Goal: Information Seeking & Learning: Check status

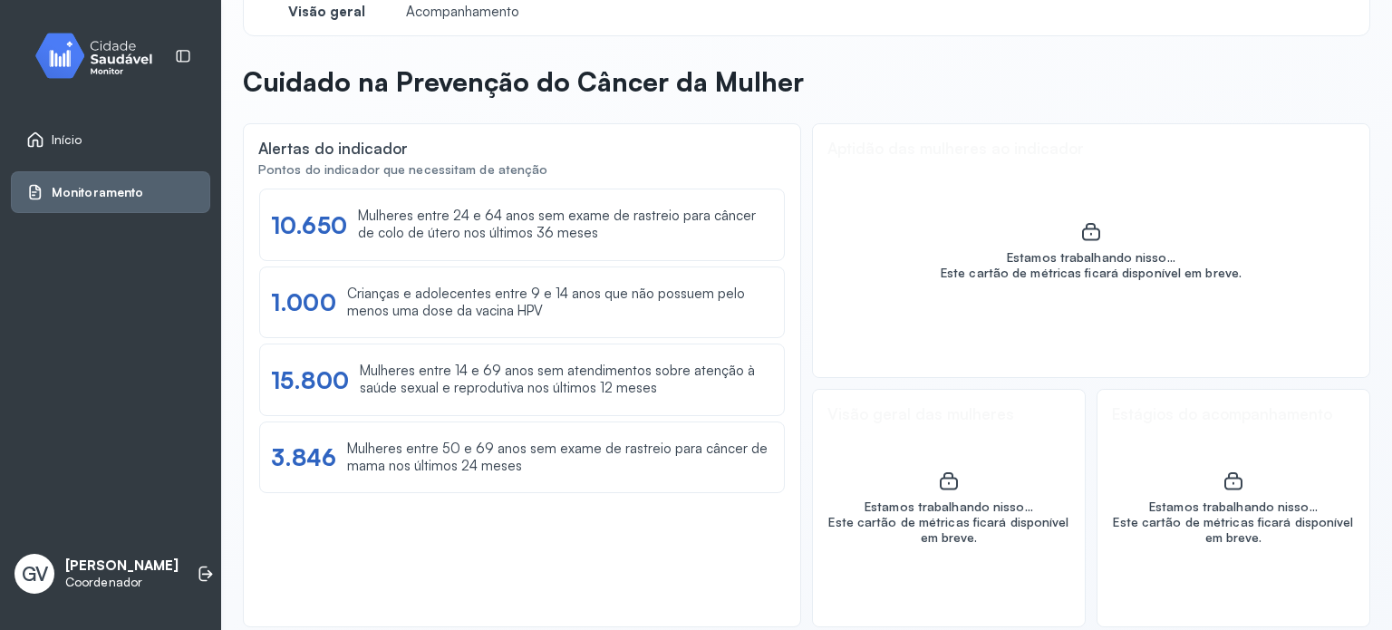
scroll to position [53, 0]
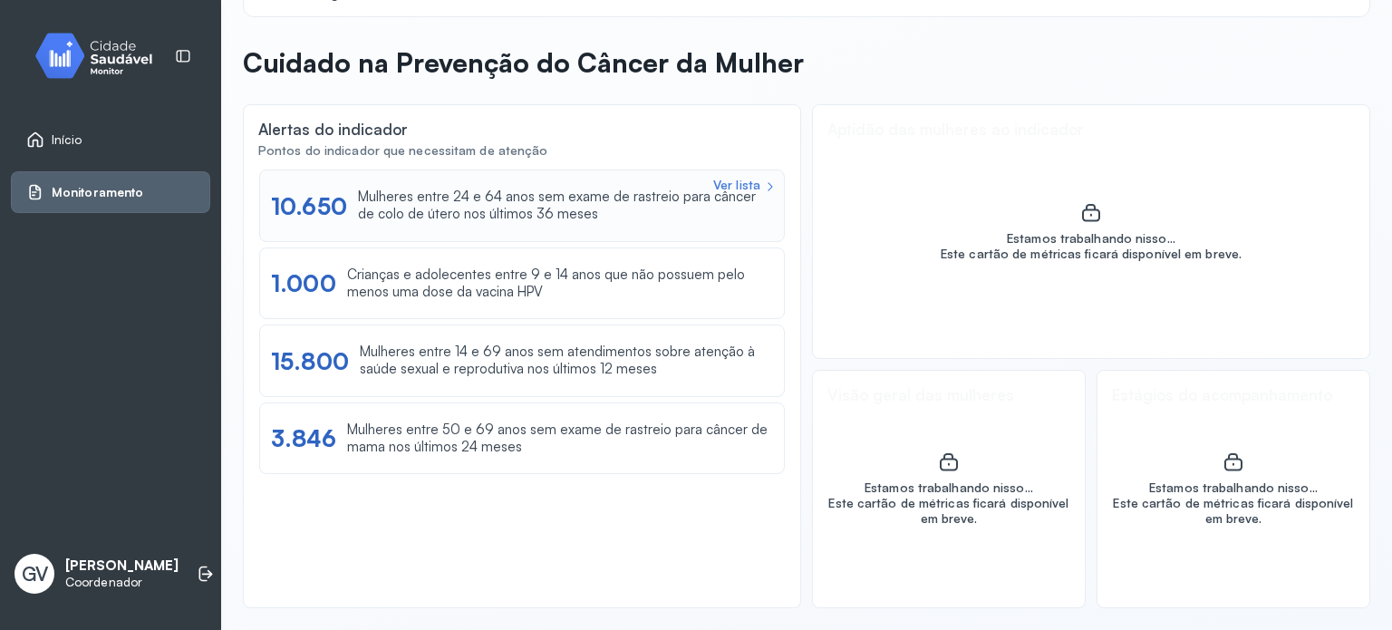
click at [548, 208] on div "Mulheres entre 24 e 64 anos sem exame de rastreio para câncer de colo de útero …" at bounding box center [565, 206] width 415 height 34
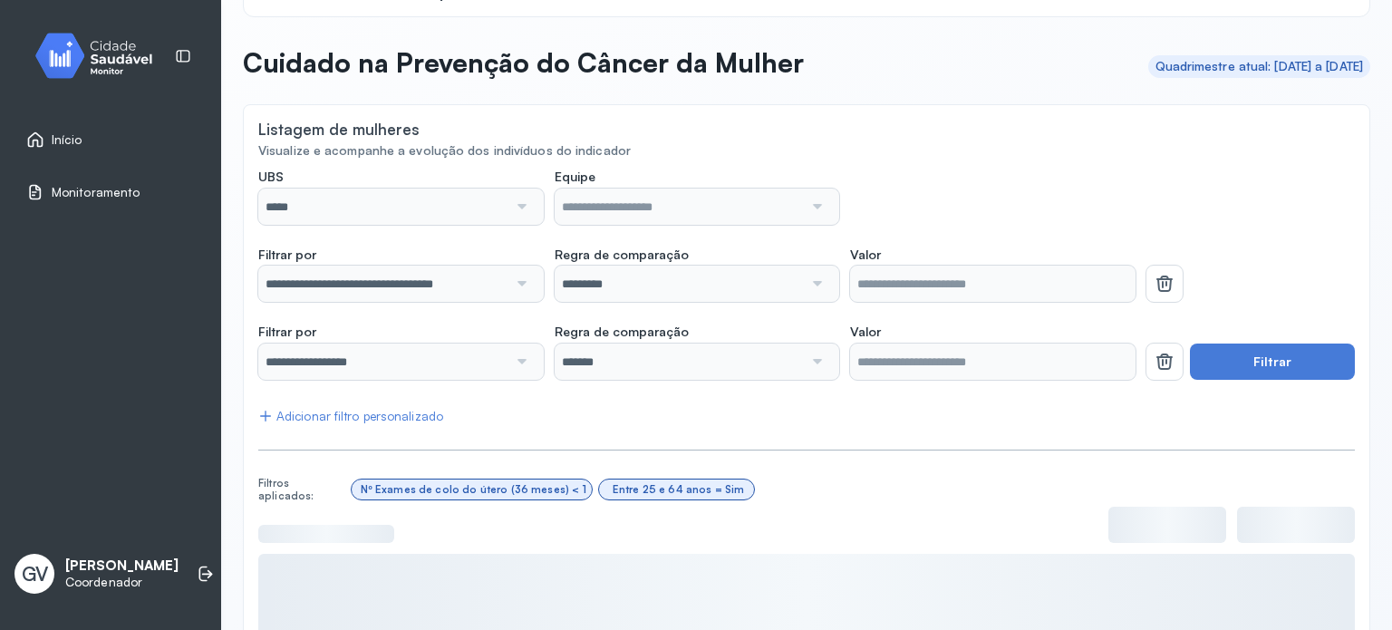
click at [821, 209] on div at bounding box center [698, 207] width 286 height 36
click at [517, 209] on div at bounding box center [520, 207] width 25 height 36
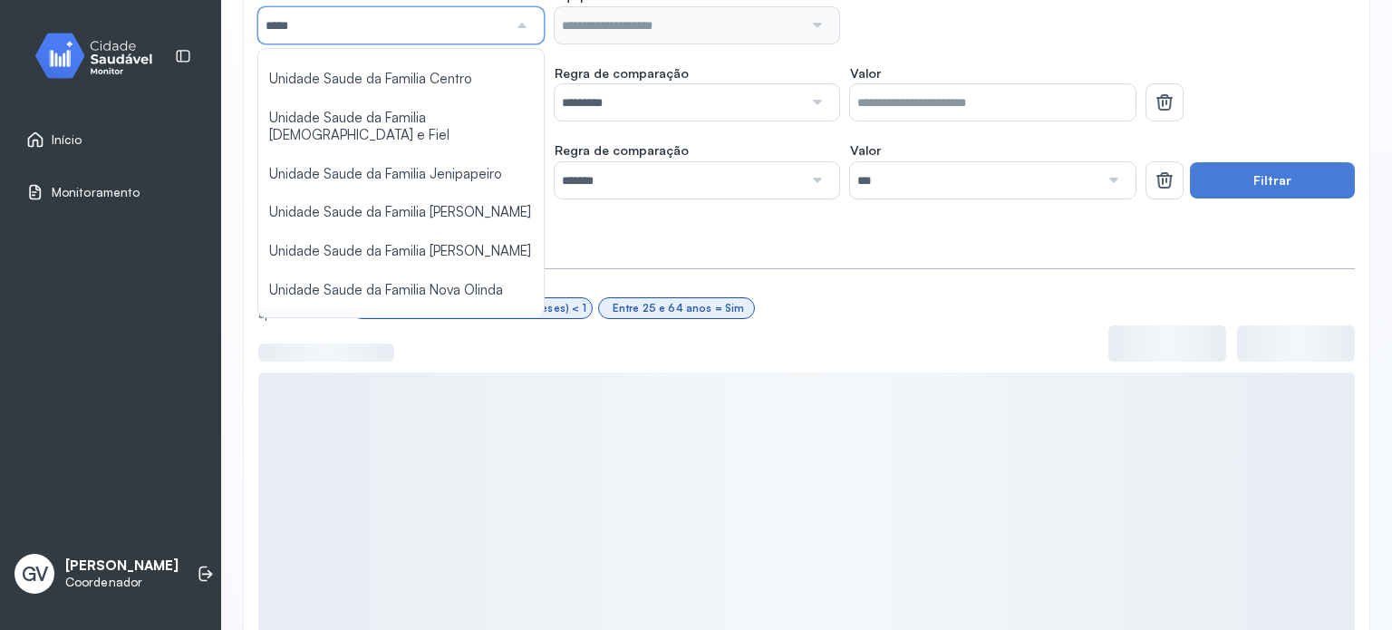
scroll to position [160, 0]
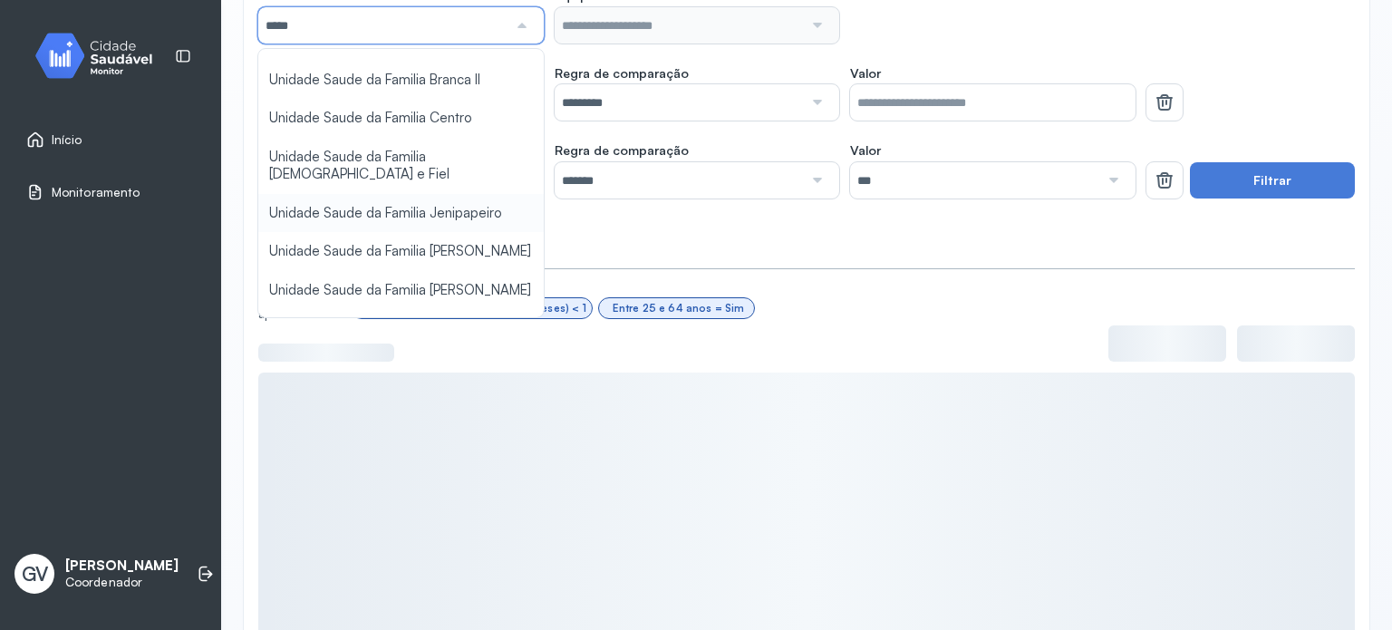
type input "*****"
click at [384, 170] on div "**********" at bounding box center [806, 315] width 1097 height 657
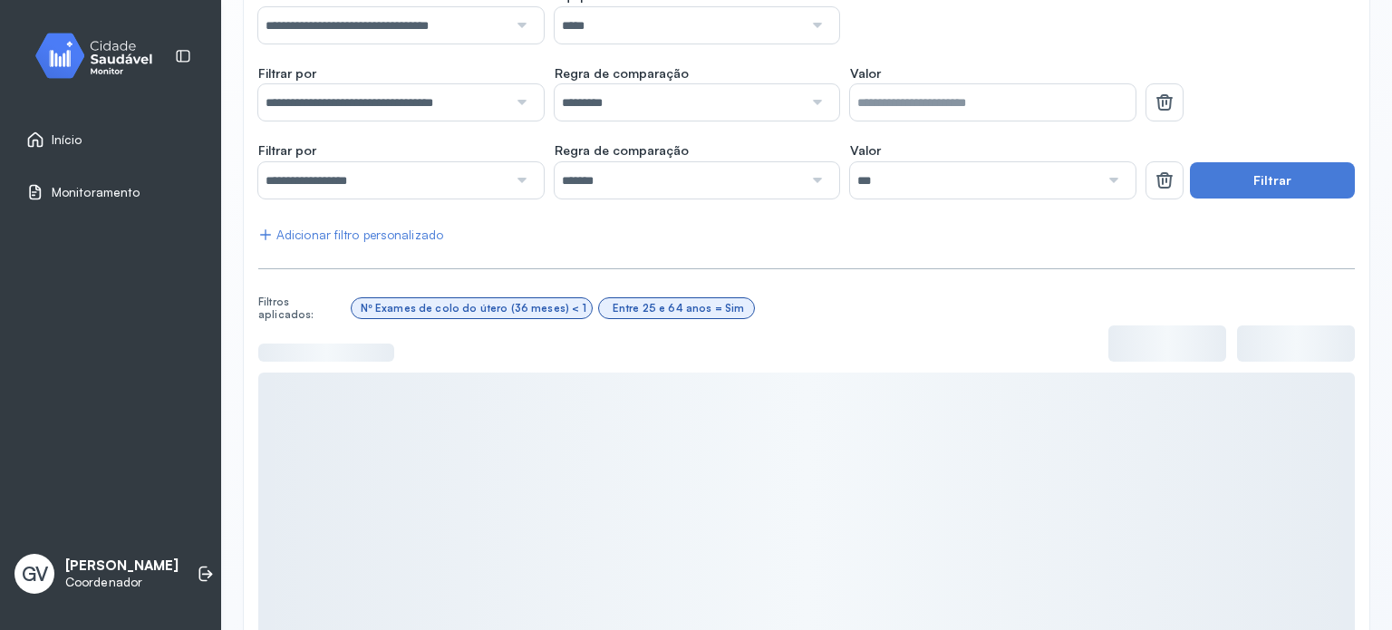
click at [807, 24] on div at bounding box center [815, 25] width 25 height 36
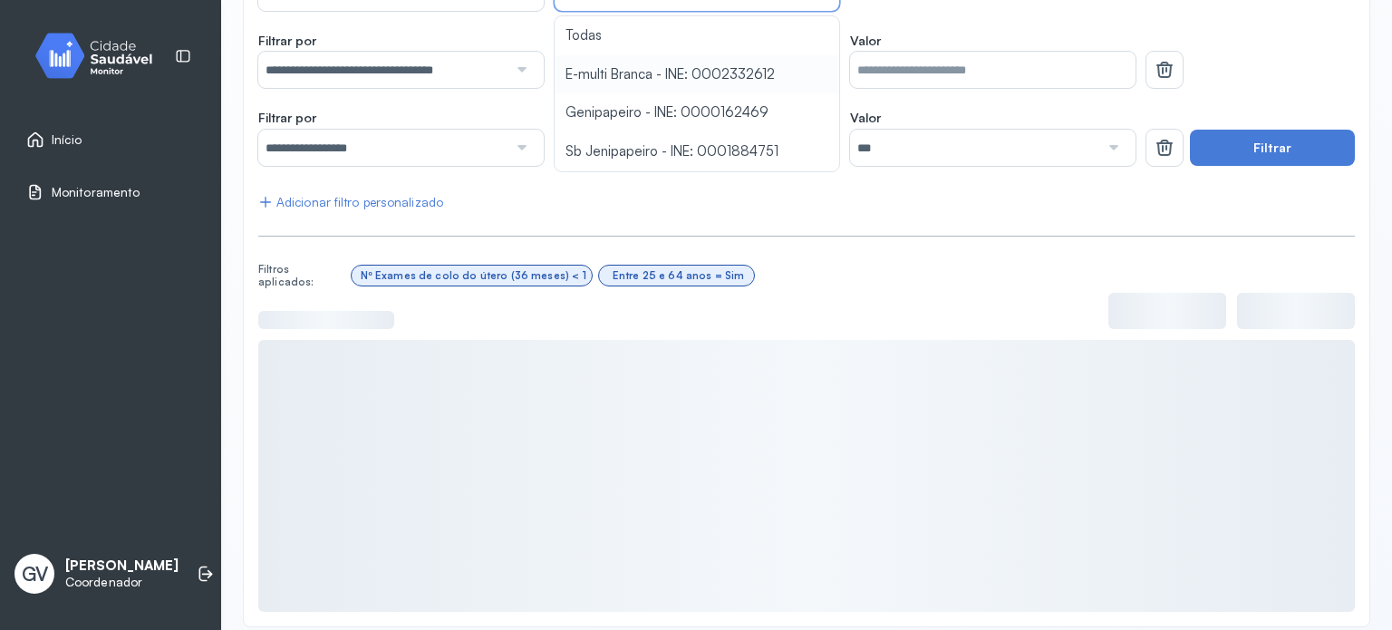
scroll to position [286, 0]
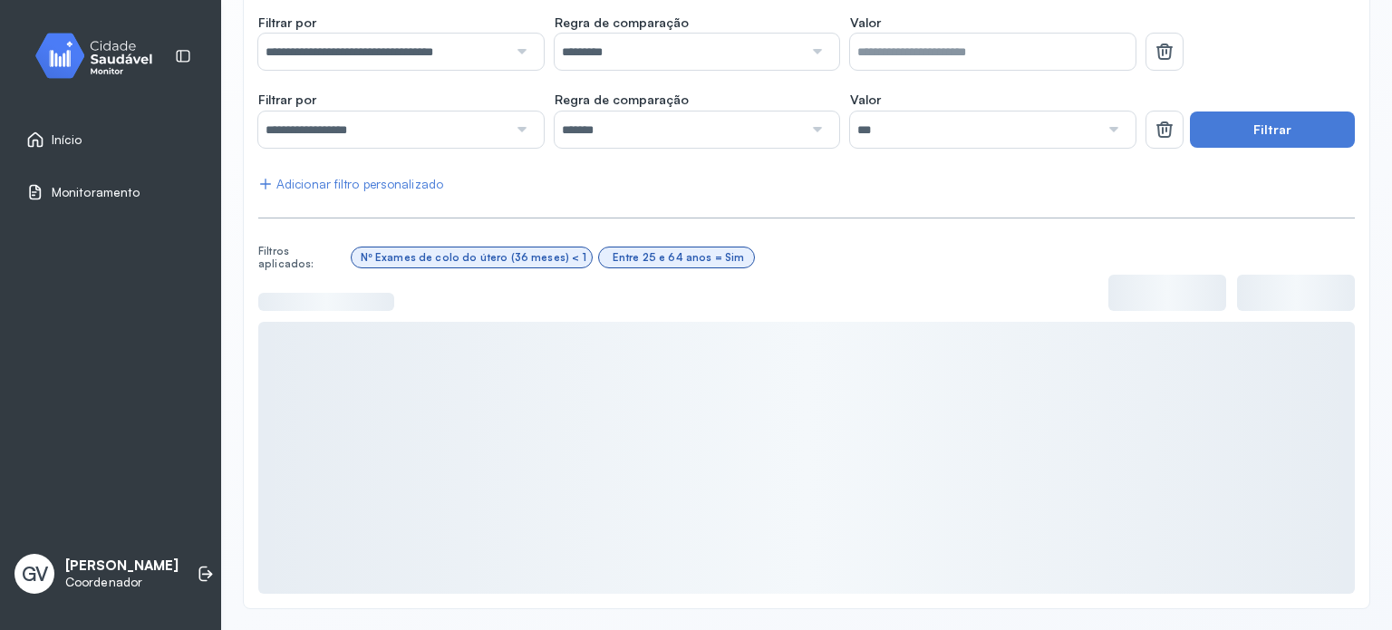
click at [724, 93] on div "**********" at bounding box center [806, 265] width 1097 height 657
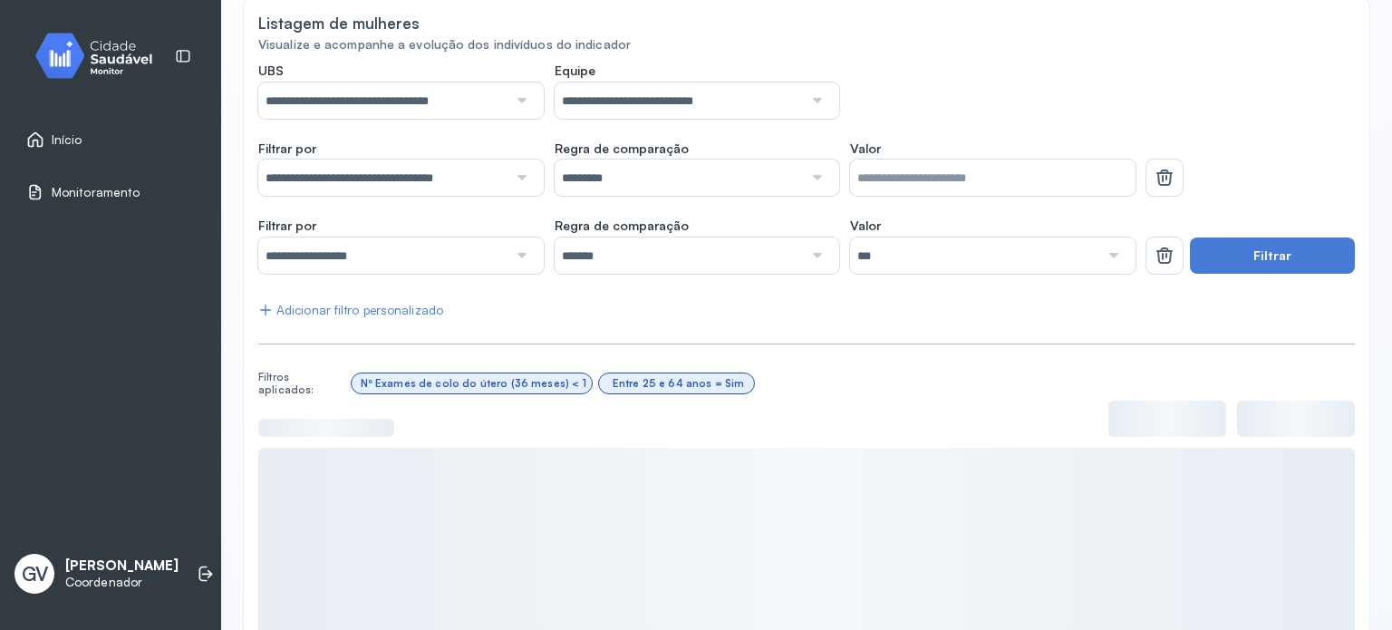
scroll to position [104, 0]
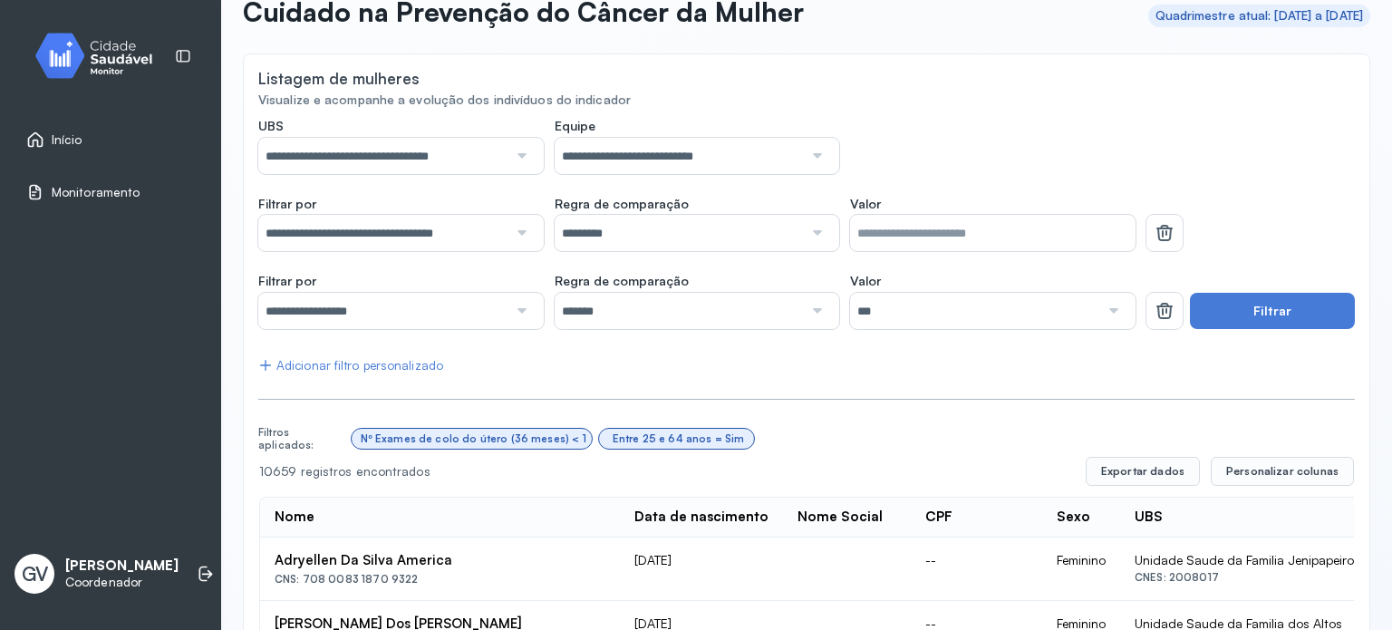
click at [529, 237] on div "**********" at bounding box center [401, 233] width 286 height 36
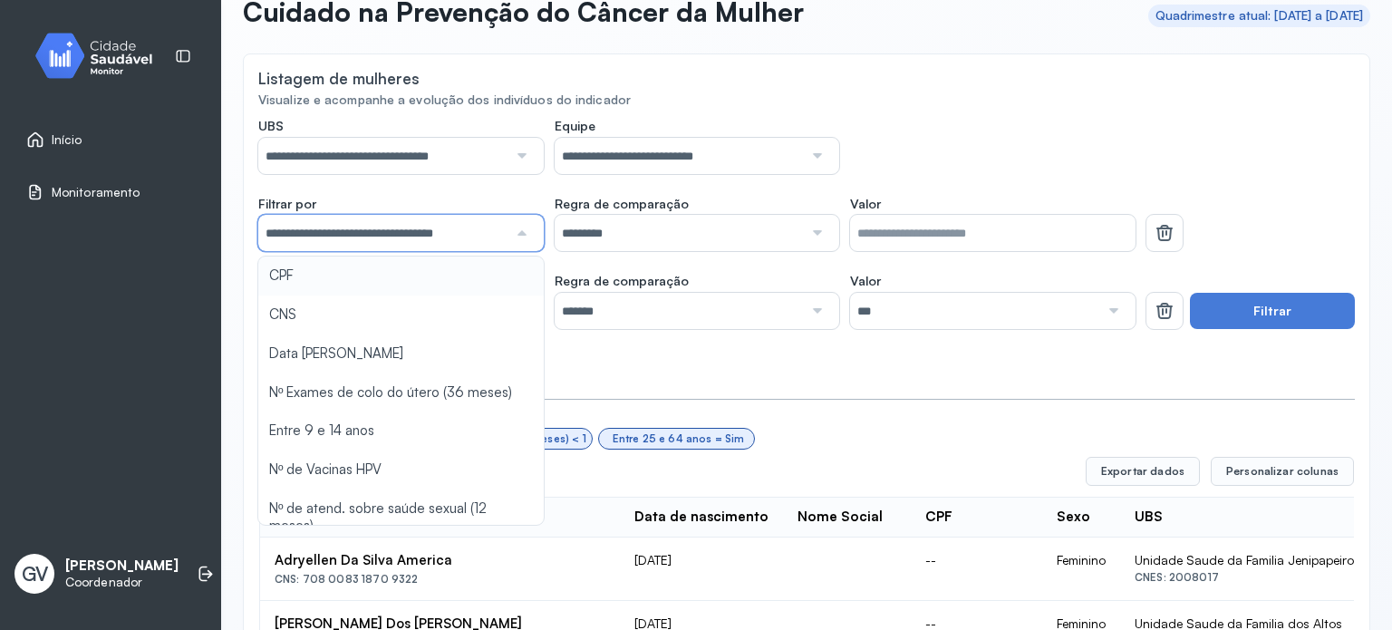
type input "*******"
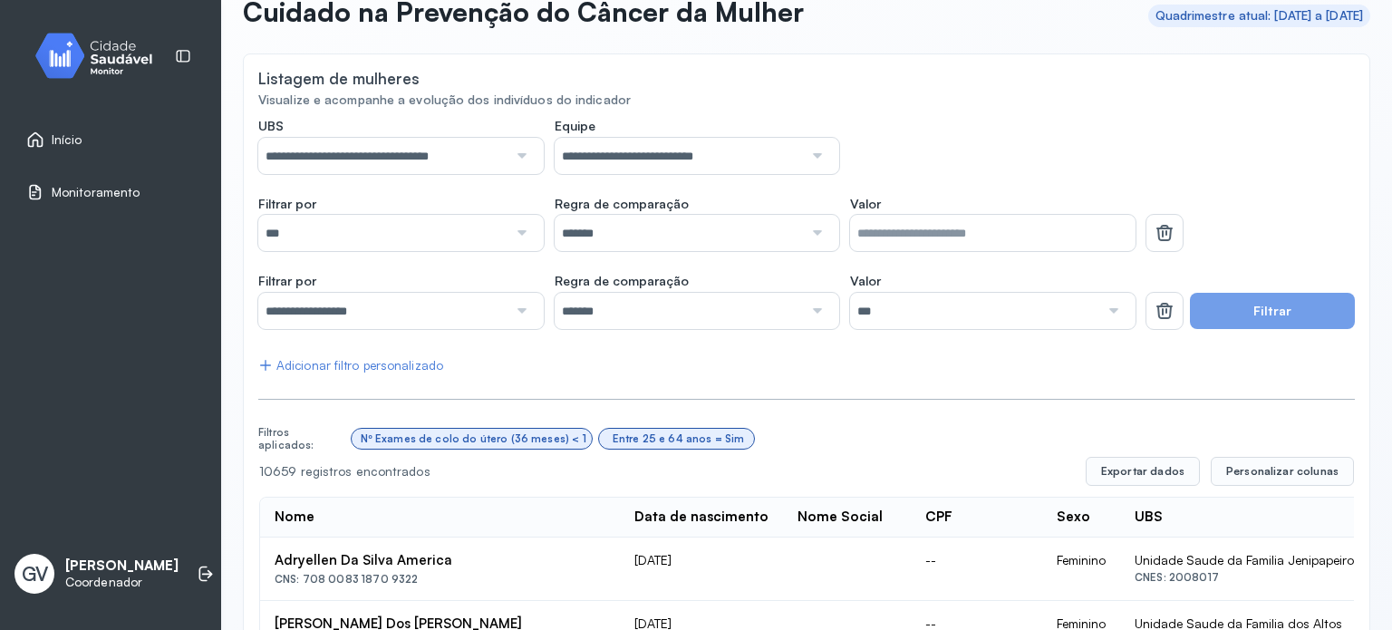
click at [510, 228] on div at bounding box center [520, 233] width 25 height 36
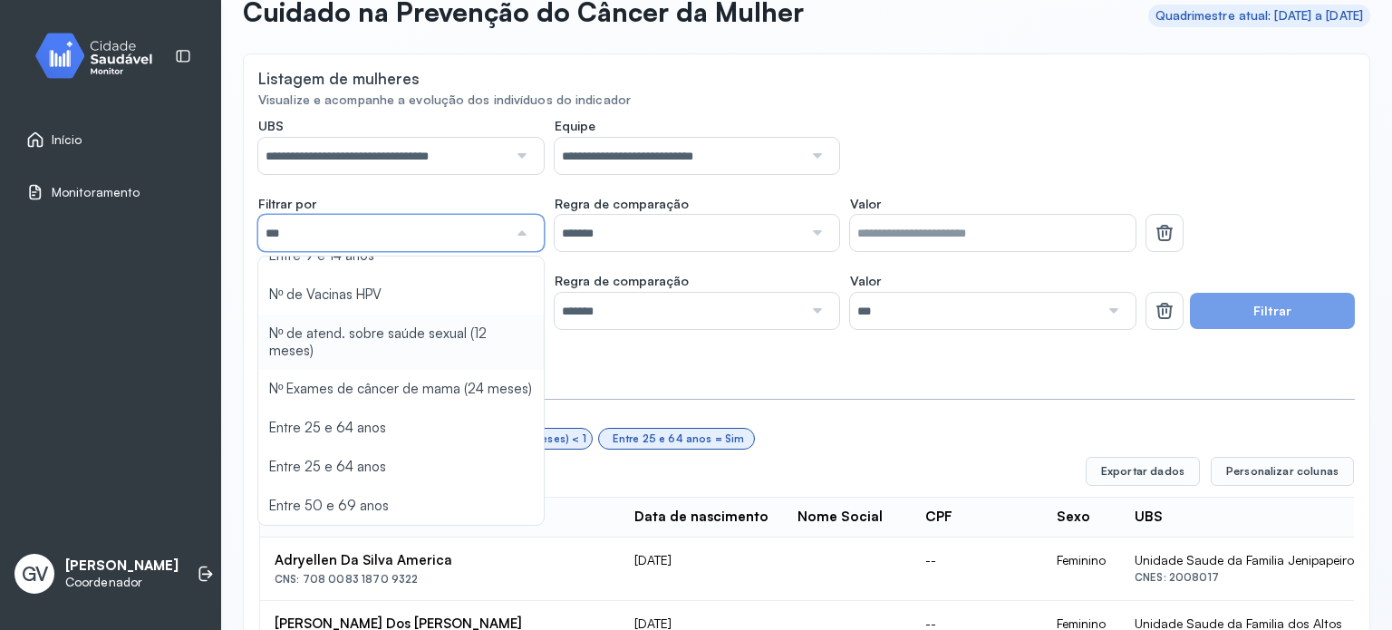
scroll to position [91, 0]
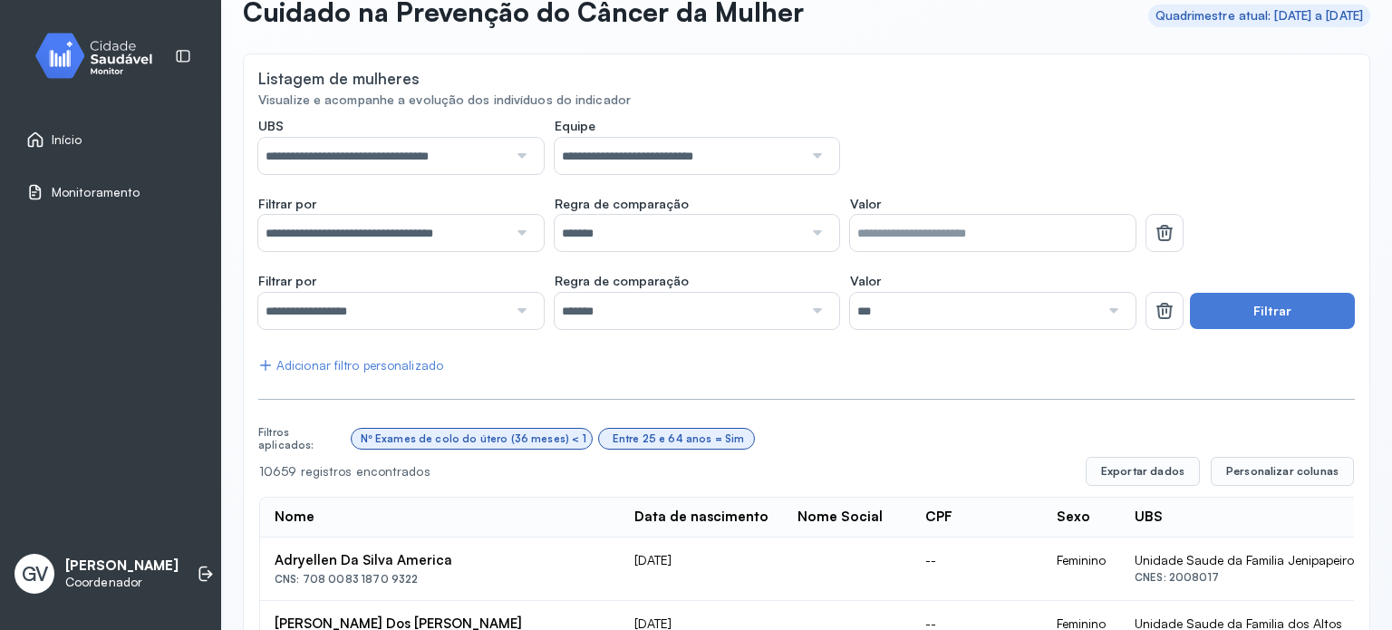
click at [803, 235] on div at bounding box center [815, 233] width 25 height 36
click at [809, 231] on div at bounding box center [815, 233] width 25 height 36
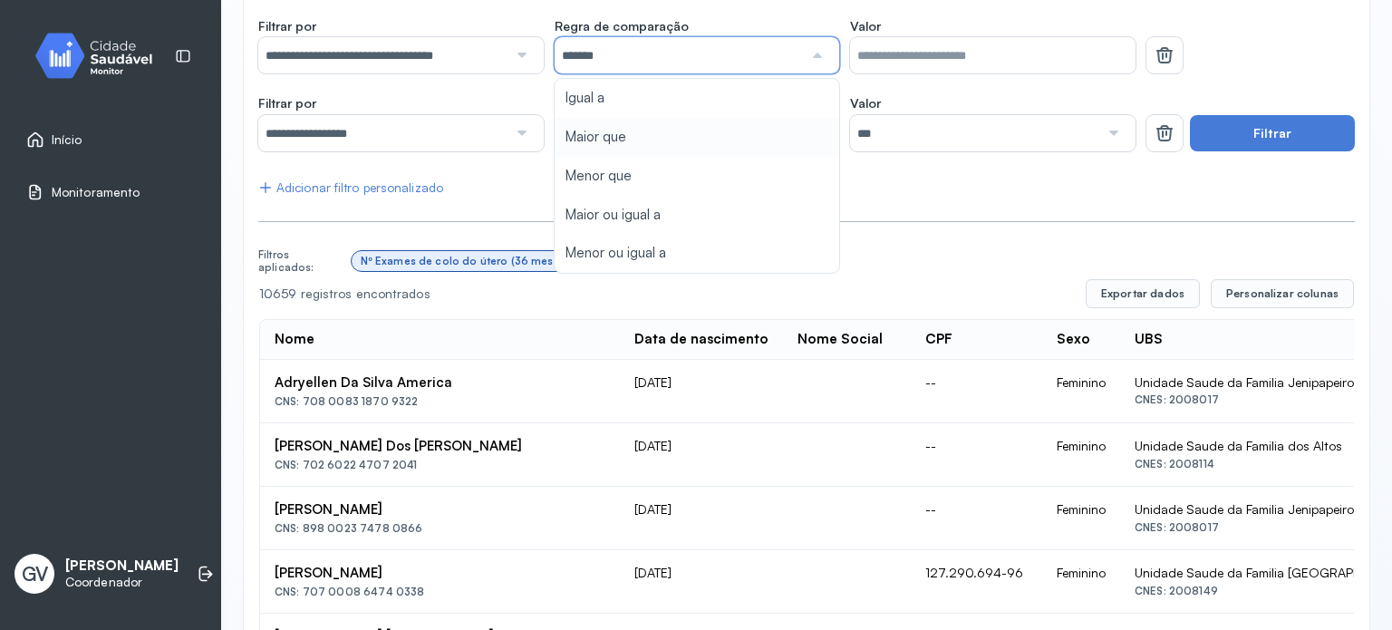
scroll to position [104, 0]
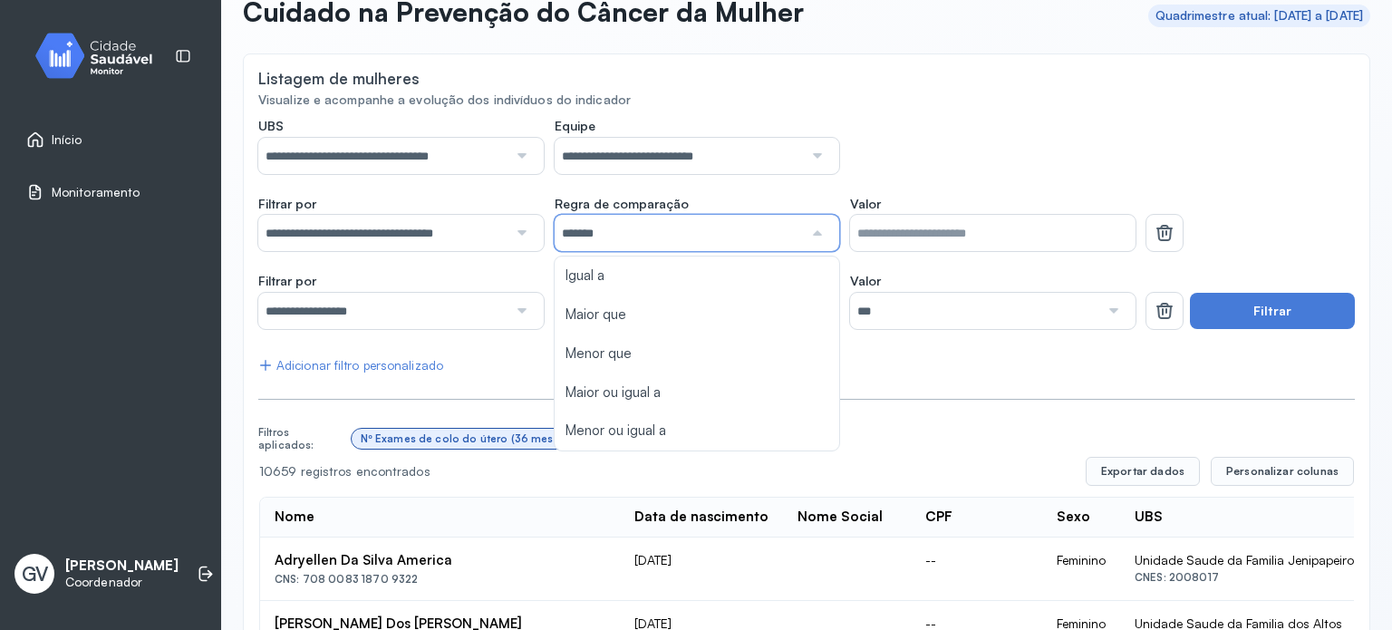
click at [926, 157] on div "**********" at bounding box center [696, 146] width 877 height 56
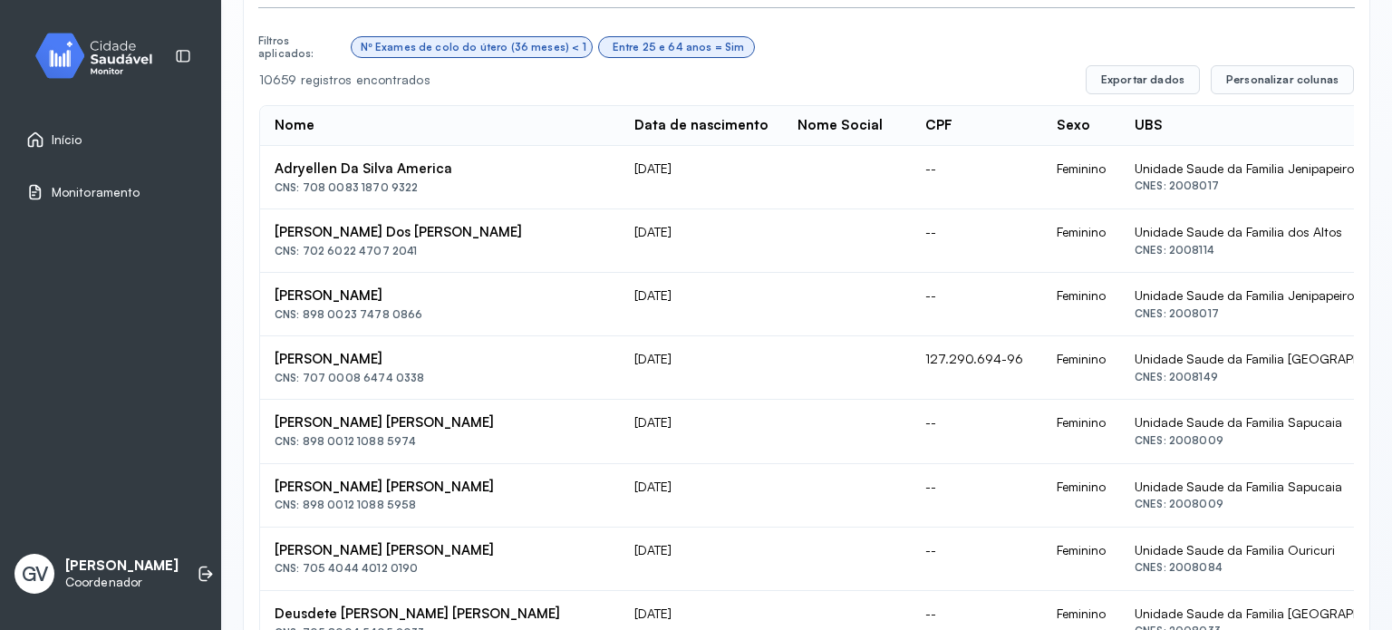
scroll to position [467, 0]
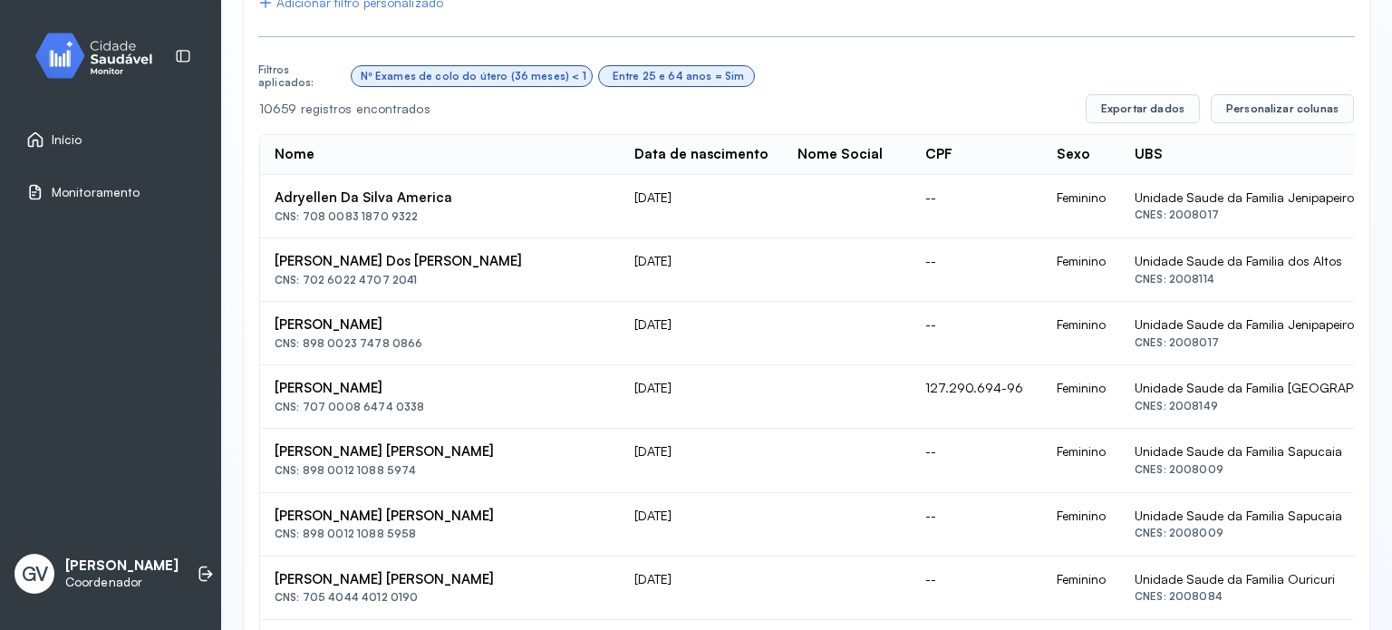
drag, startPoint x: 909, startPoint y: 209, endPoint x: 900, endPoint y: 211, distance: 9.2
click at [1042, 209] on td "Feminino" at bounding box center [1081, 206] width 78 height 63
drag, startPoint x: 900, startPoint y: 211, endPoint x: 890, endPoint y: 623, distance: 411.7
click at [841, 43] on div "**********" at bounding box center [806, 627] width 1097 height 1744
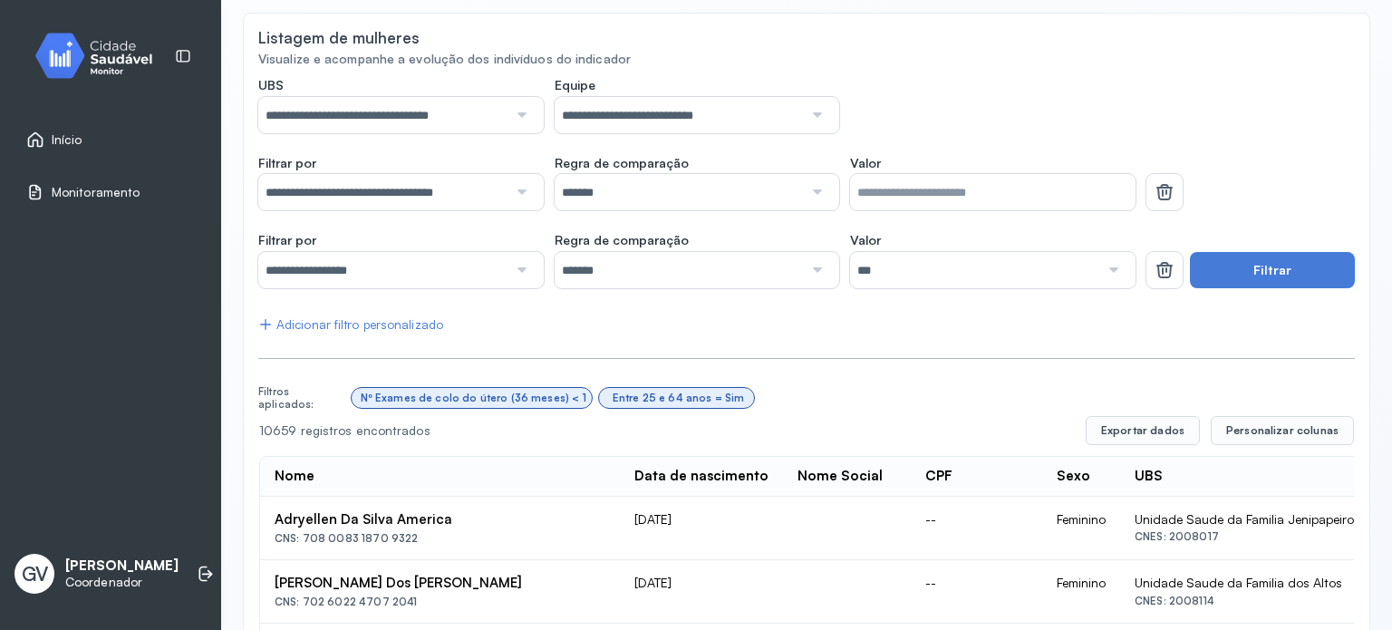
scroll to position [113, 0]
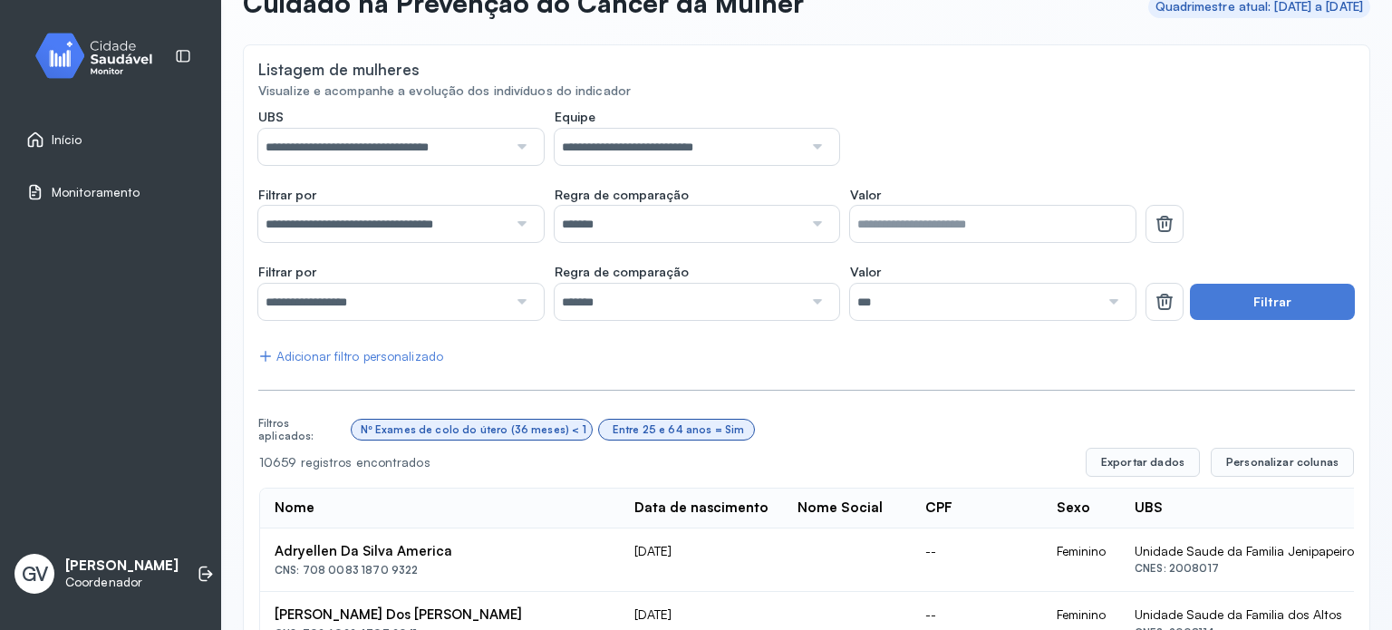
click at [1100, 298] on div at bounding box center [1112, 302] width 25 height 36
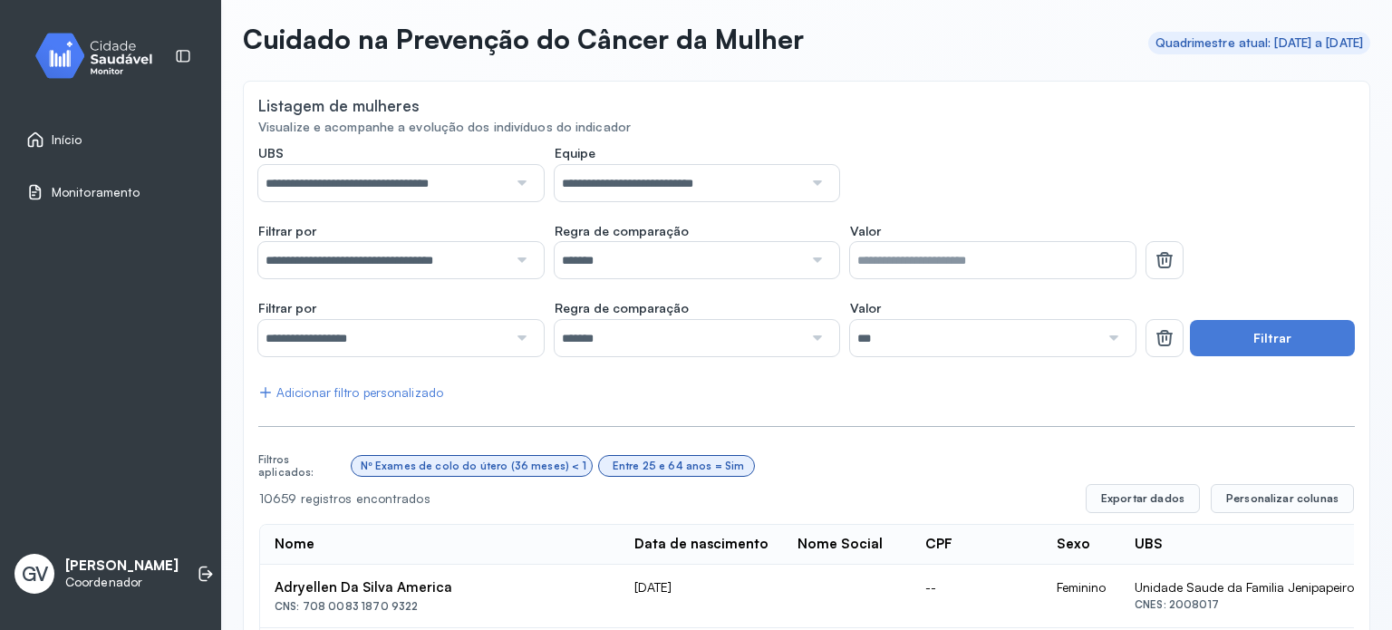
scroll to position [0, 0]
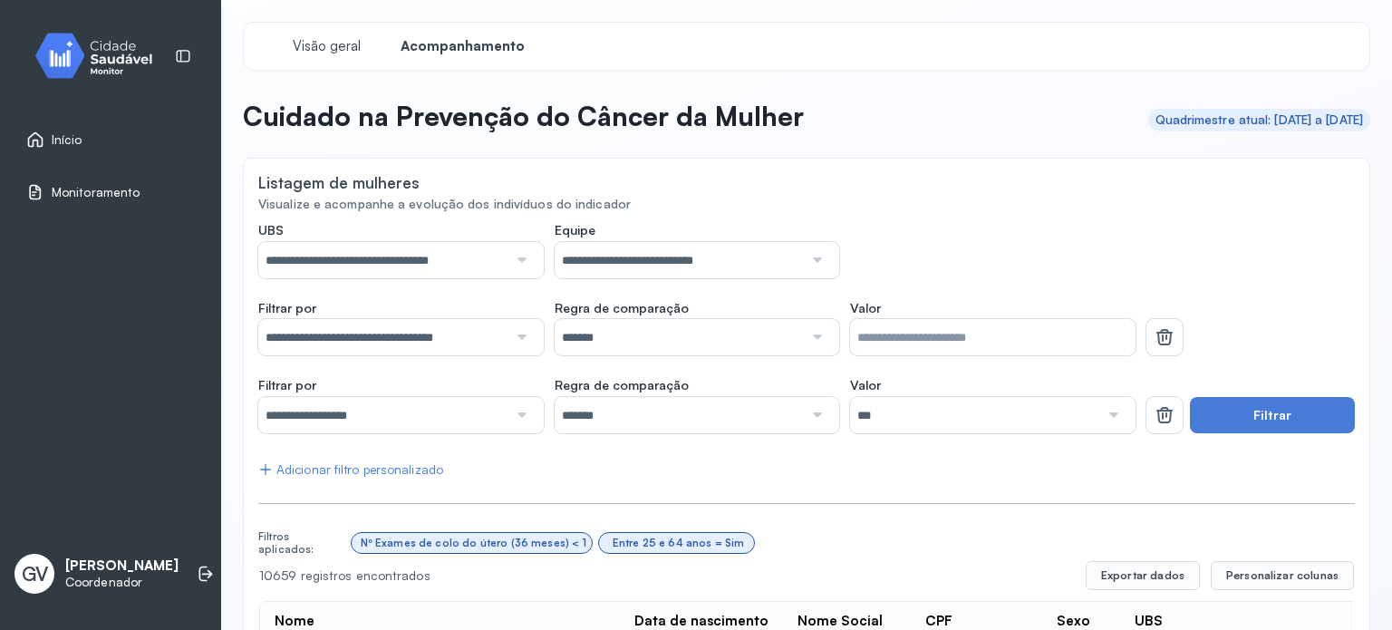
click at [60, 189] on span "Monitoramento" at bounding box center [96, 192] width 88 height 15
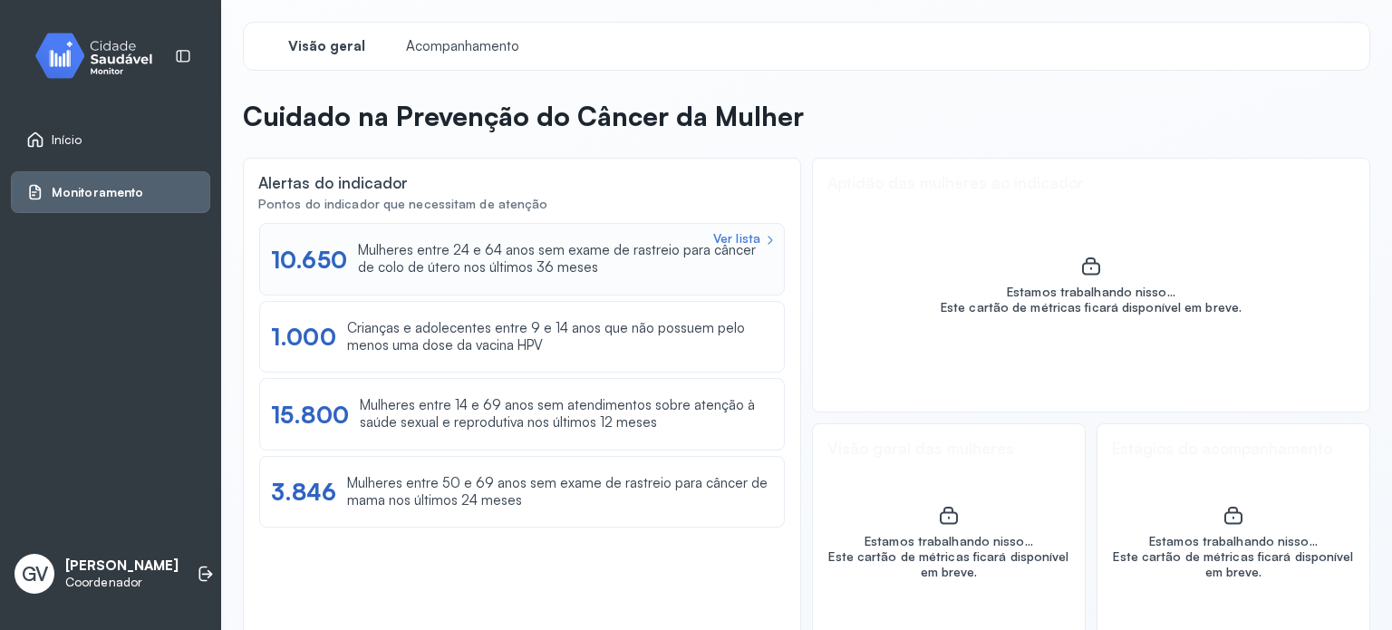
click at [746, 233] on div "Ver lista" at bounding box center [736, 238] width 47 height 15
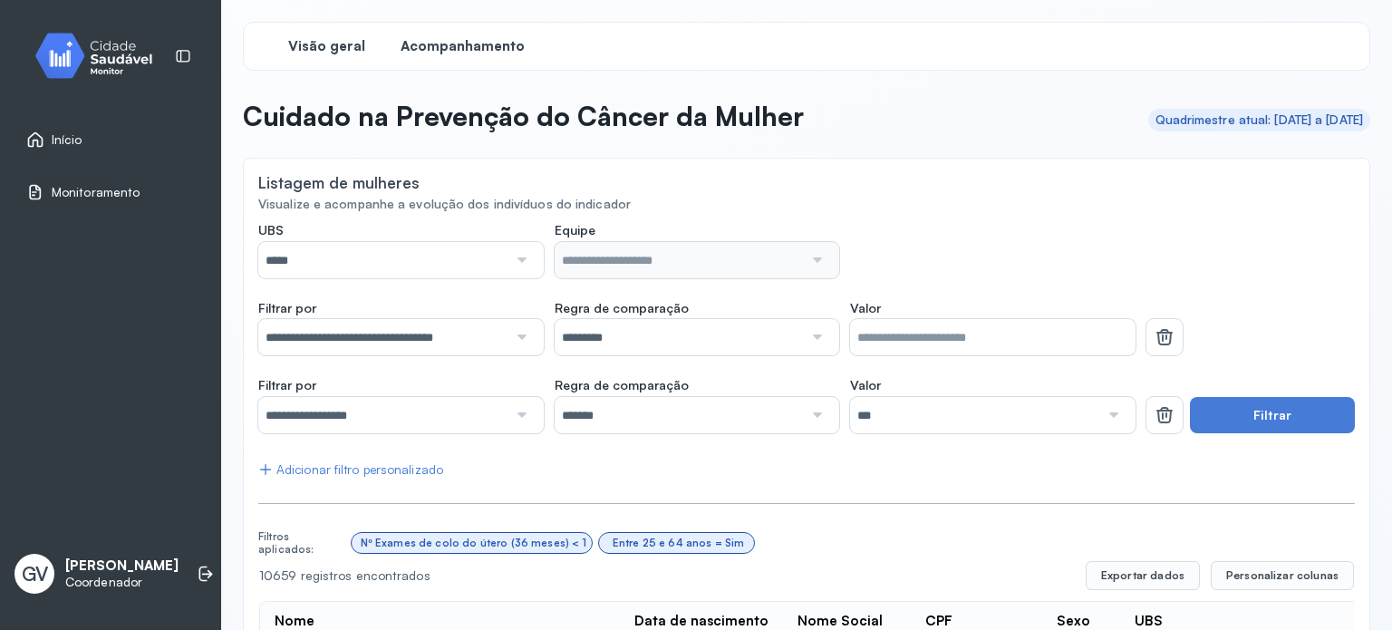
click at [337, 43] on span "Visão geral" at bounding box center [326, 46] width 77 height 17
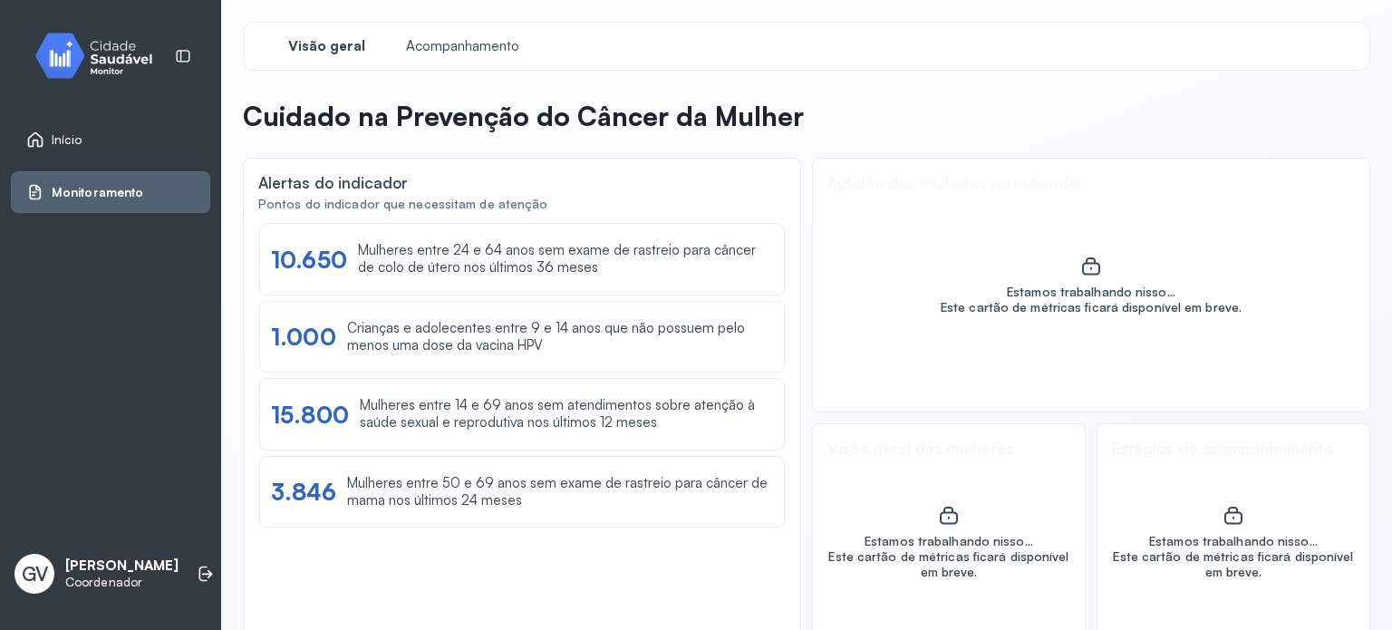
click at [92, 141] on link "Início" at bounding box center [110, 140] width 169 height 18
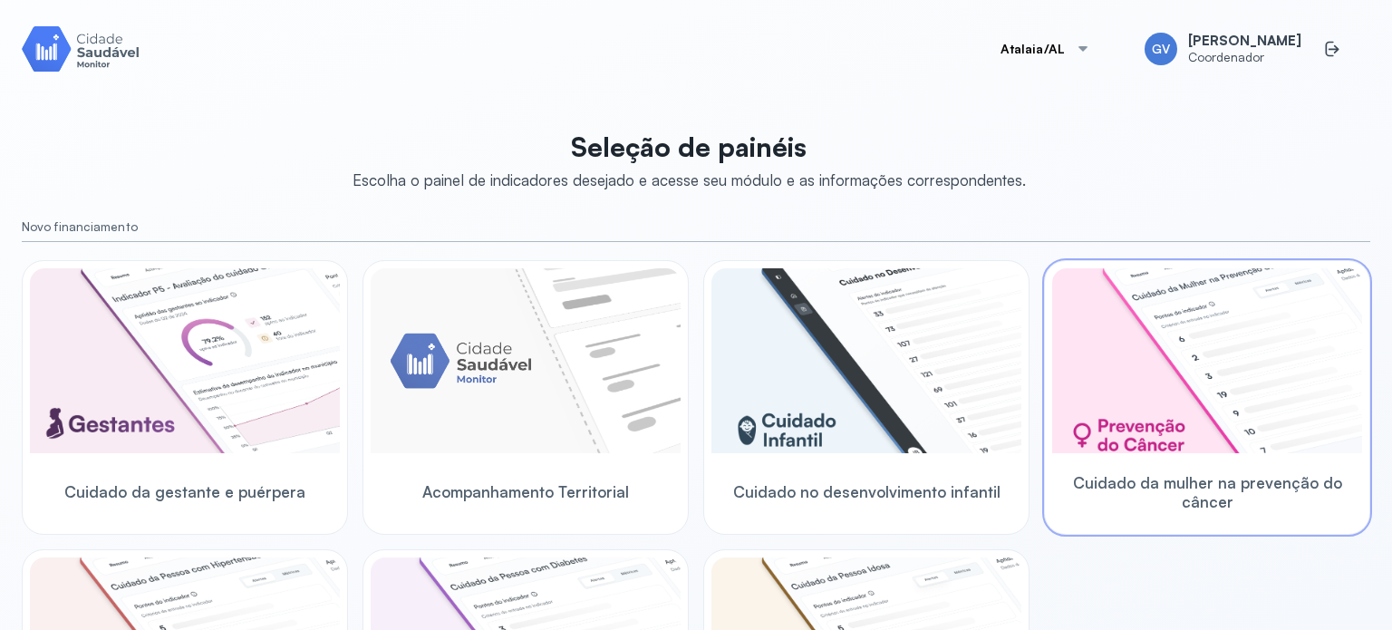
click at [1119, 387] on img at bounding box center [1207, 360] width 310 height 185
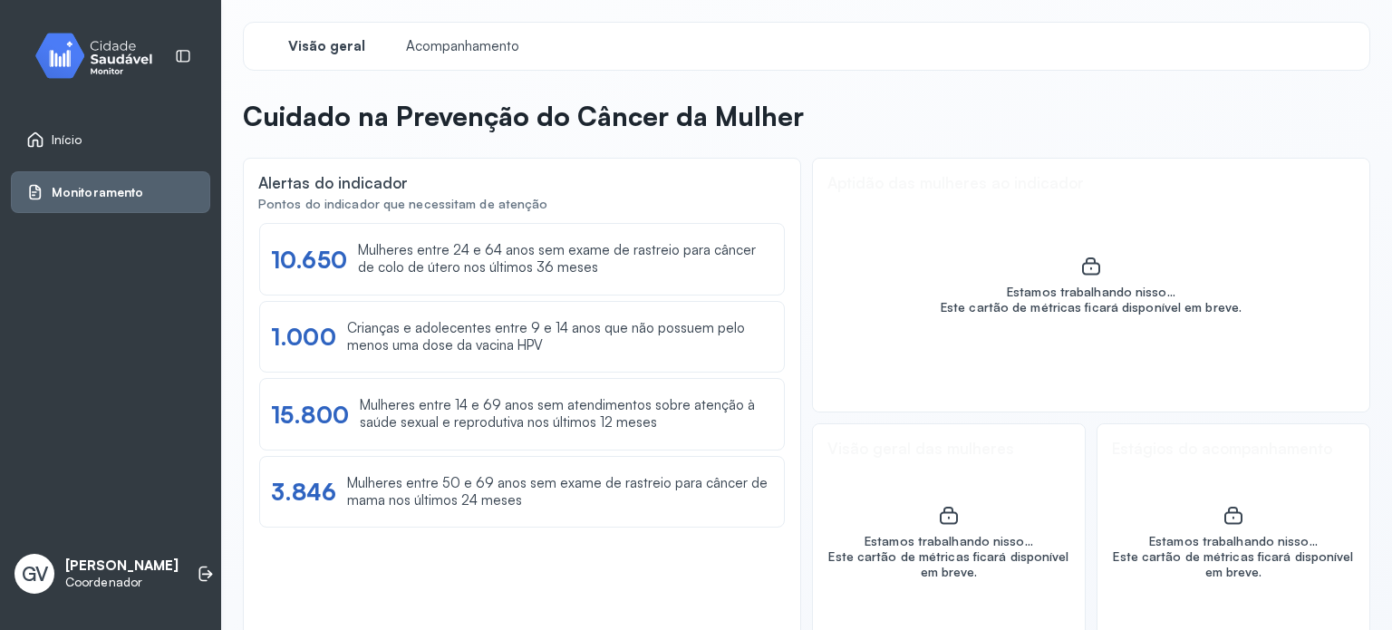
scroll to position [53, 0]
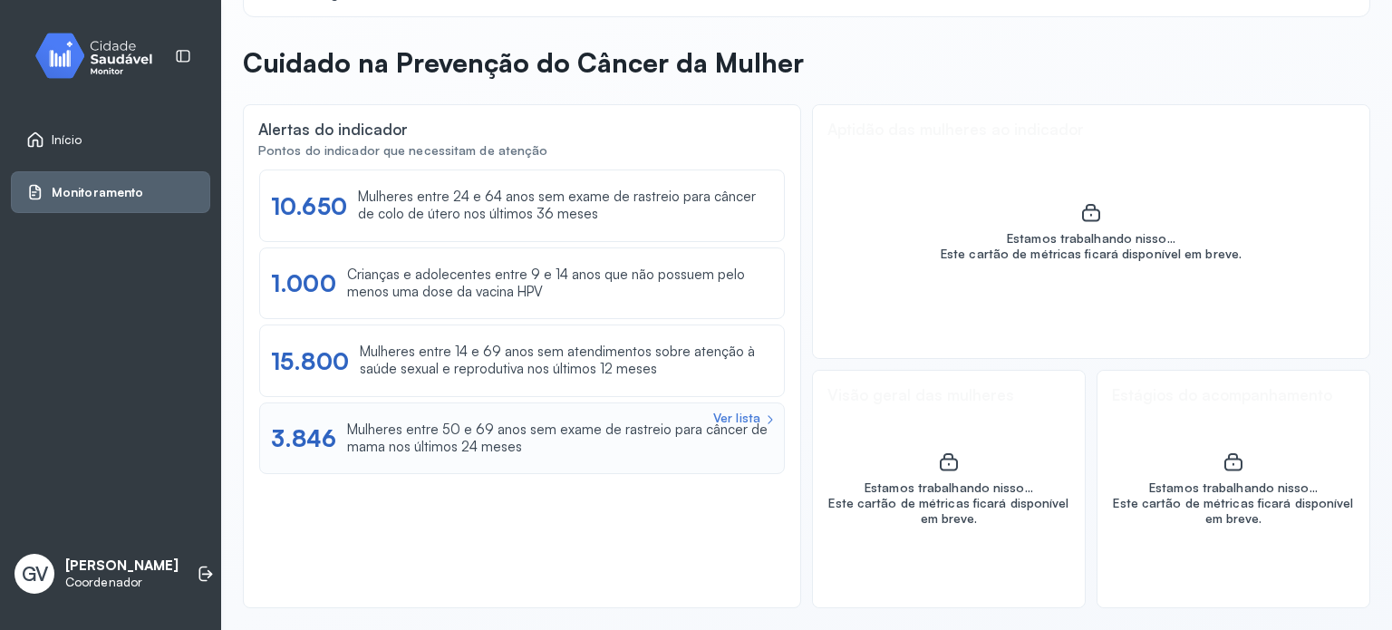
click at [503, 447] on div "Mulheres entre 50 e 69 anos sem exame de rastreio para câncer de mama nos últim…" at bounding box center [560, 439] width 426 height 34
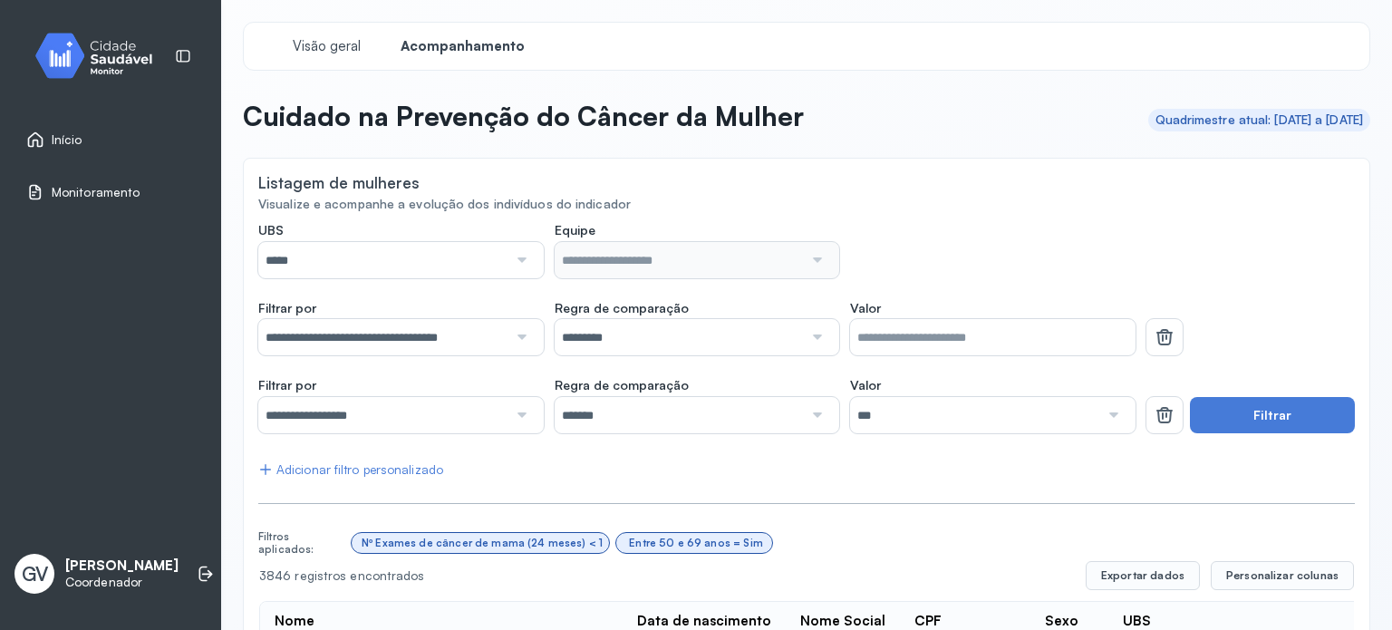
click at [512, 259] on div at bounding box center [520, 260] width 25 height 36
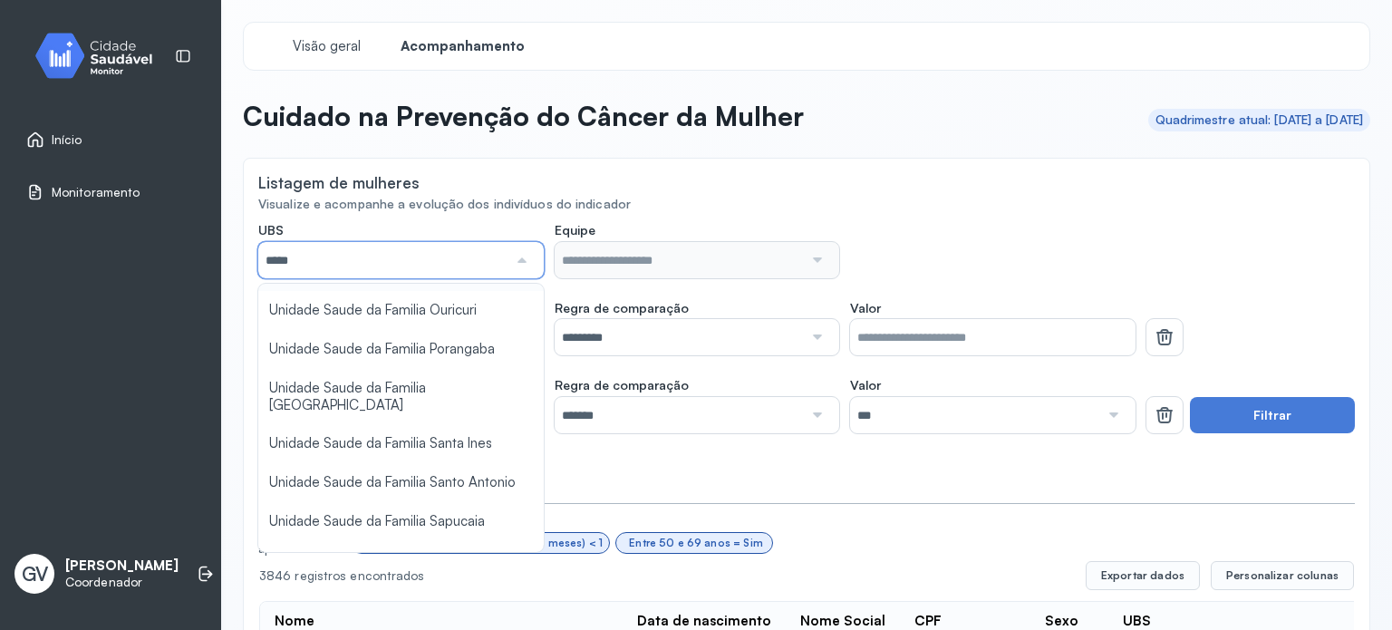
scroll to position [523, 0]
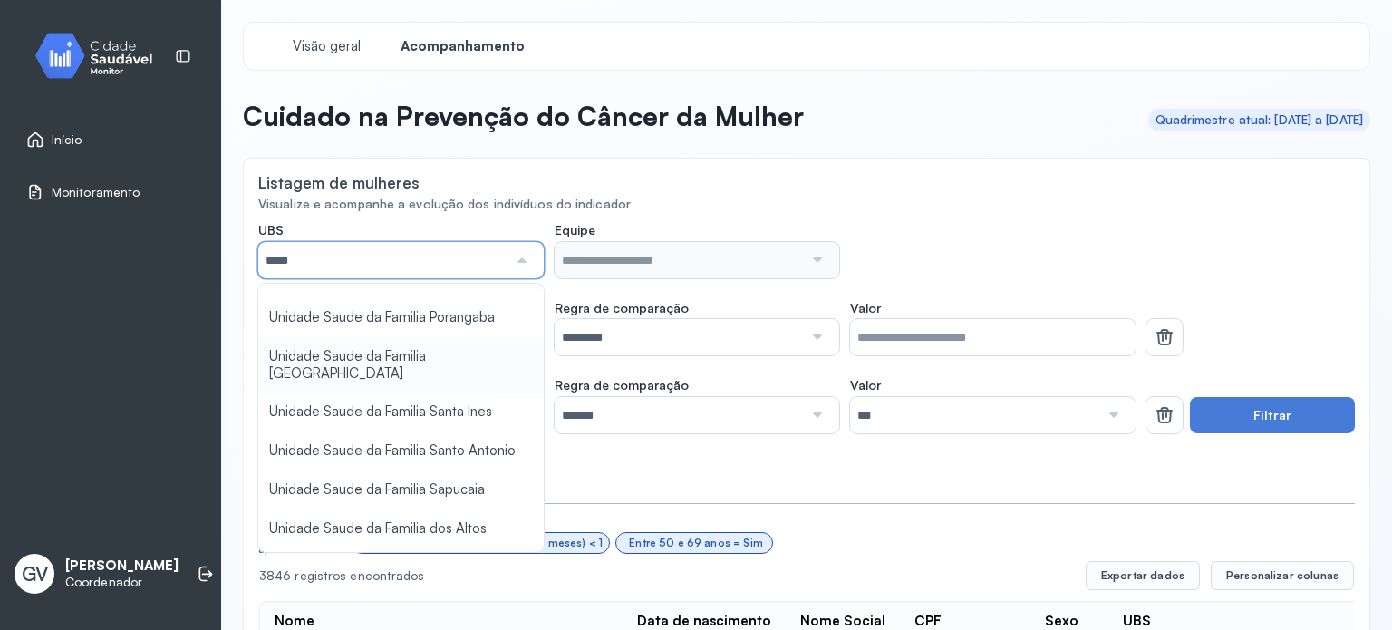
type input "*****"
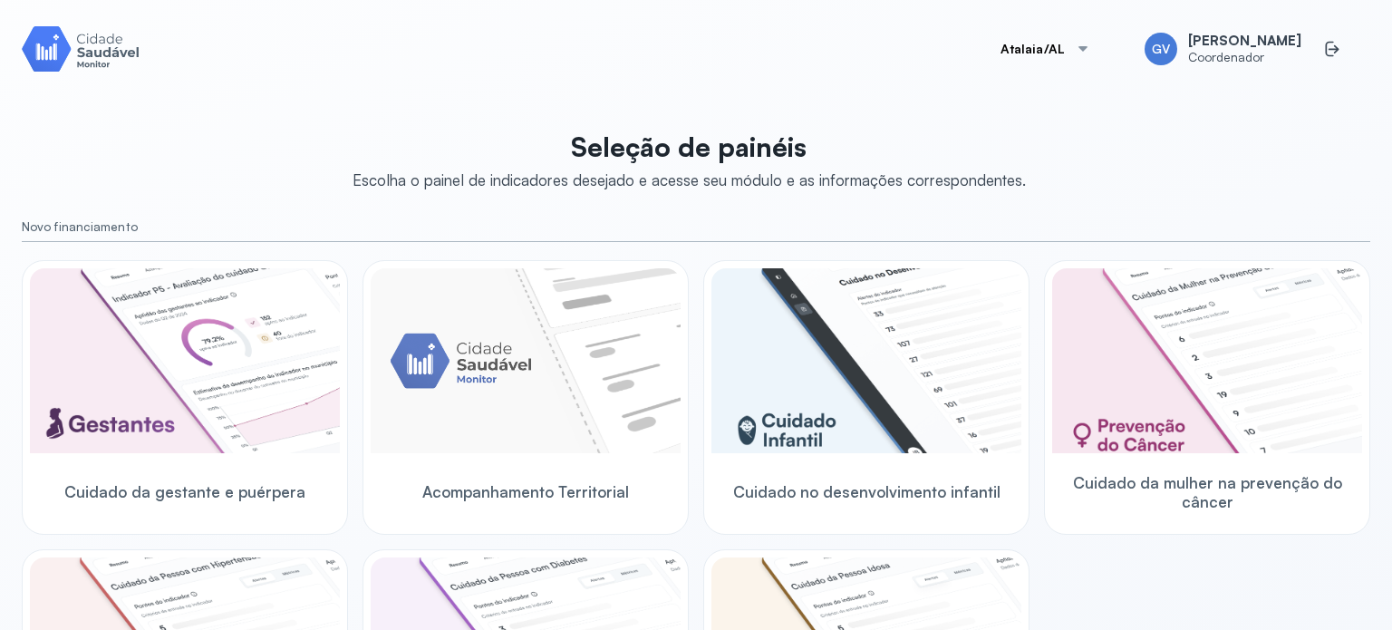
click at [225, 442] on img at bounding box center [185, 360] width 310 height 185
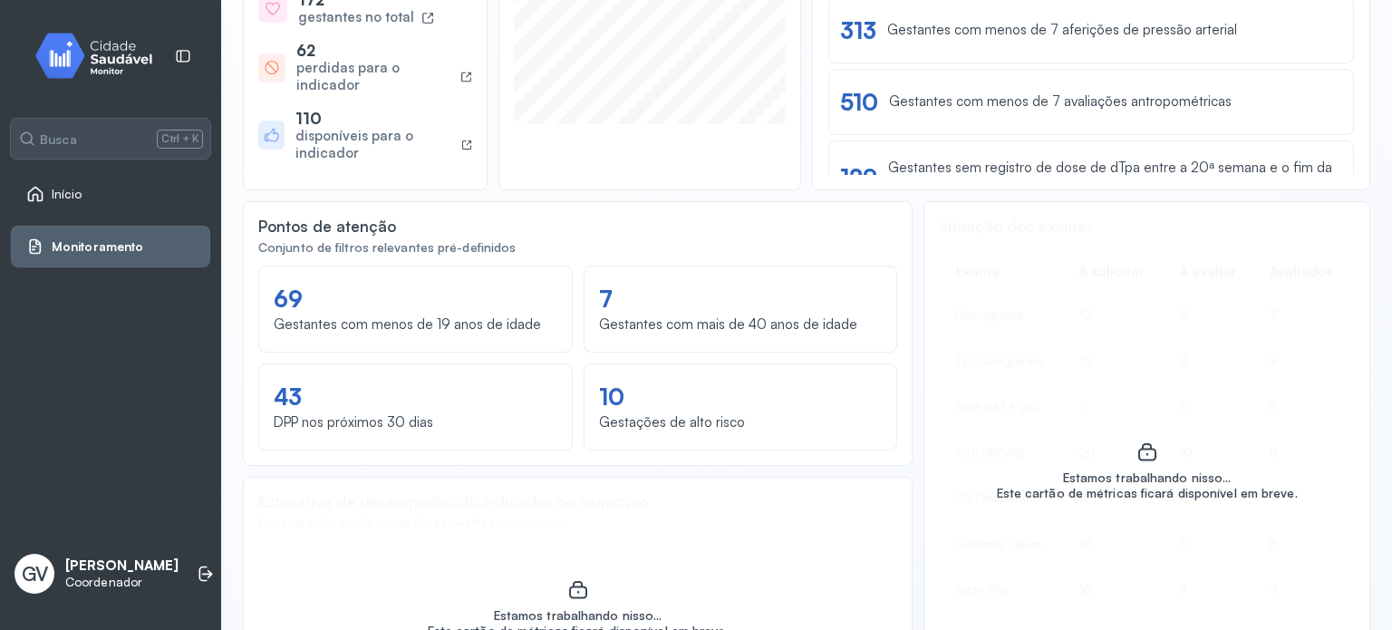
scroll to position [635, 0]
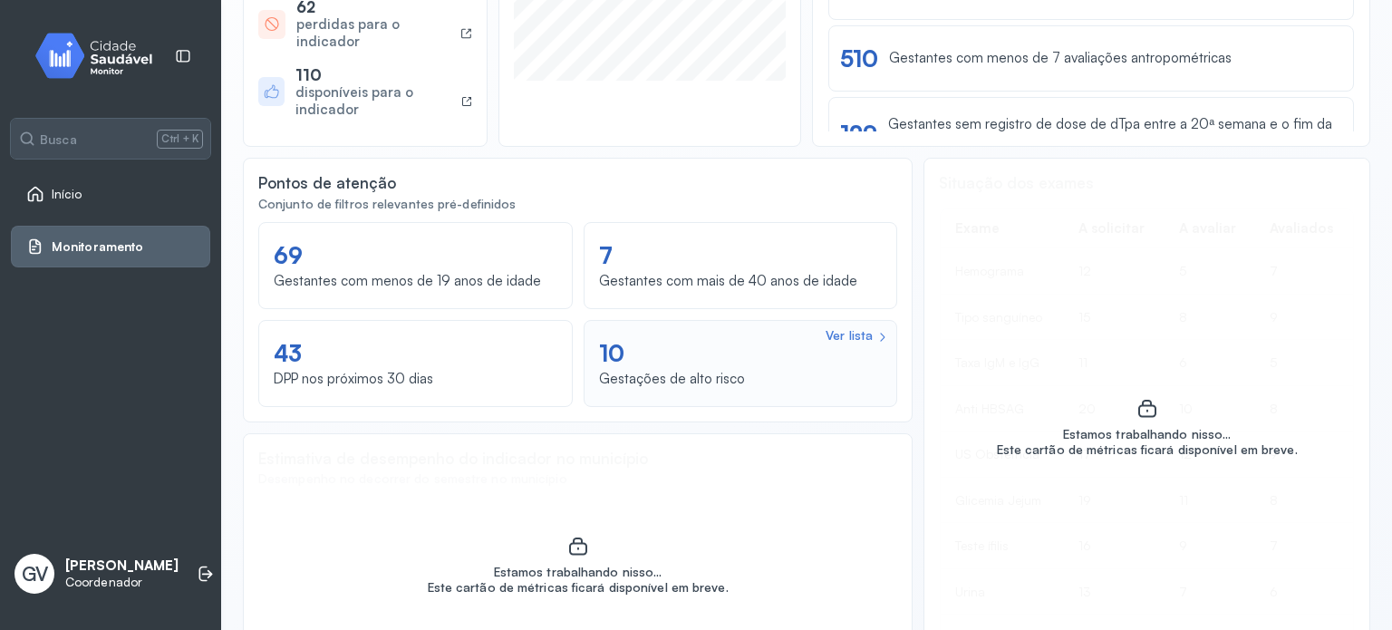
click at [848, 336] on div "Ver lista" at bounding box center [849, 335] width 47 height 15
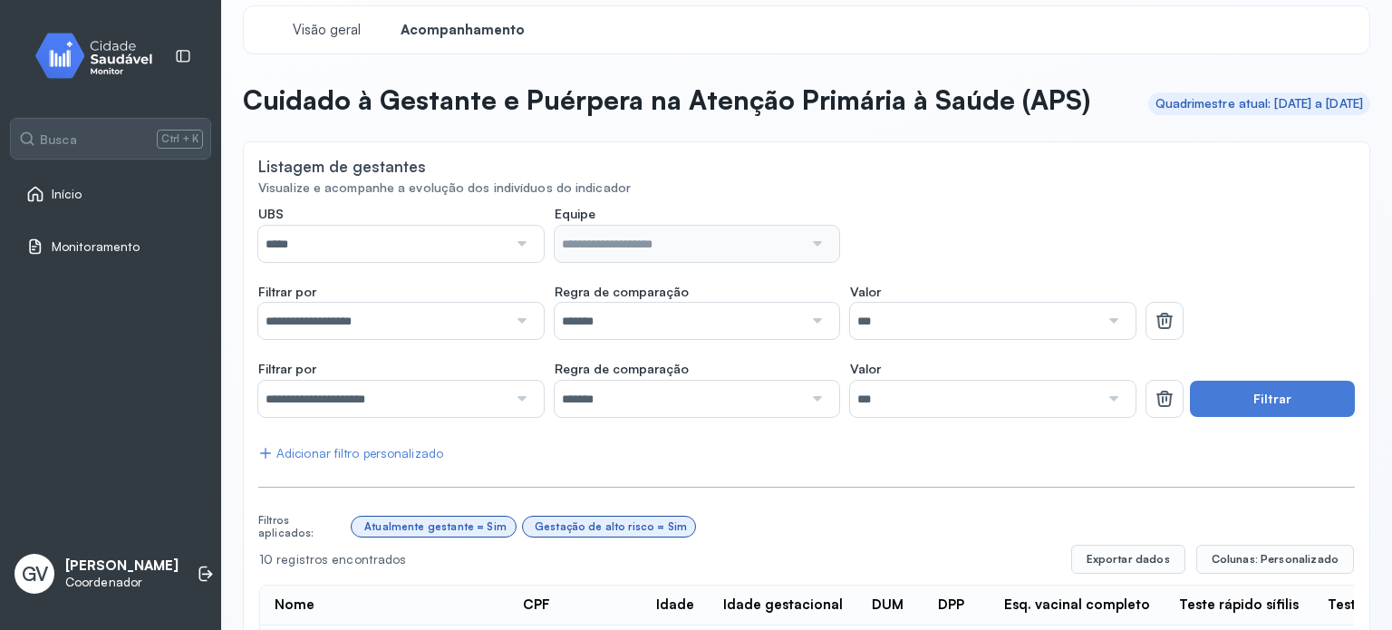
scroll to position [4, 0]
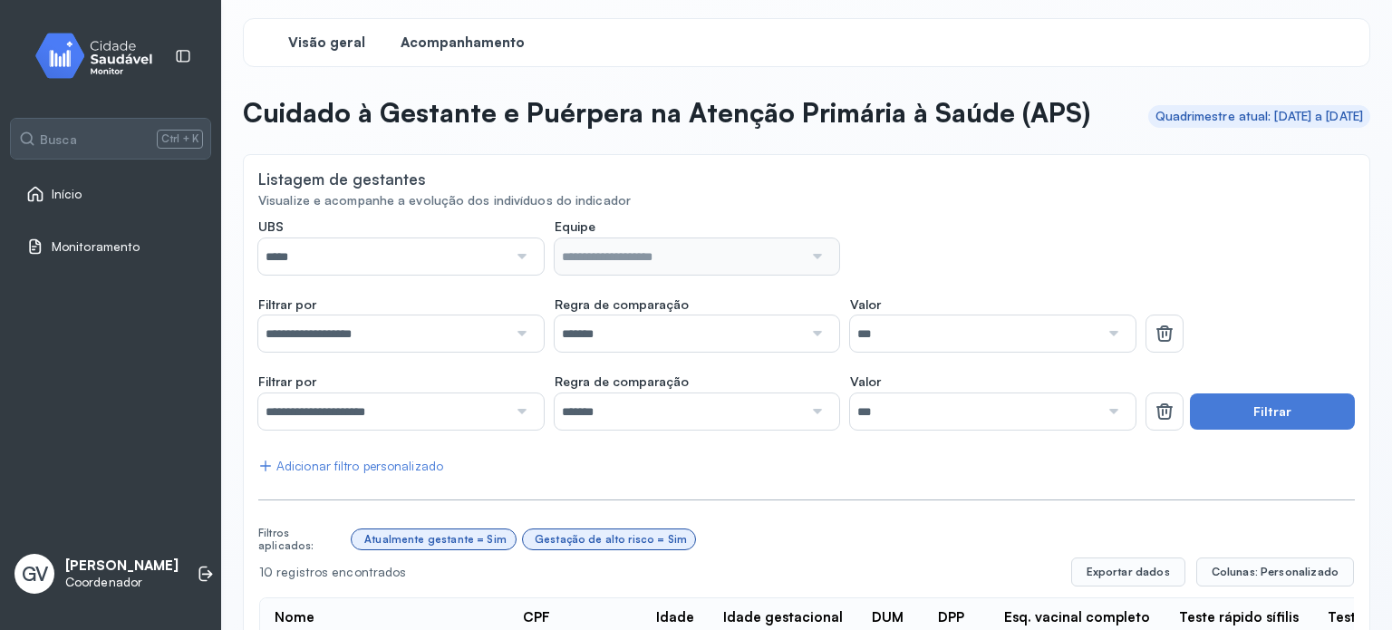
click at [334, 42] on span "Visão geral" at bounding box center [326, 42] width 77 height 17
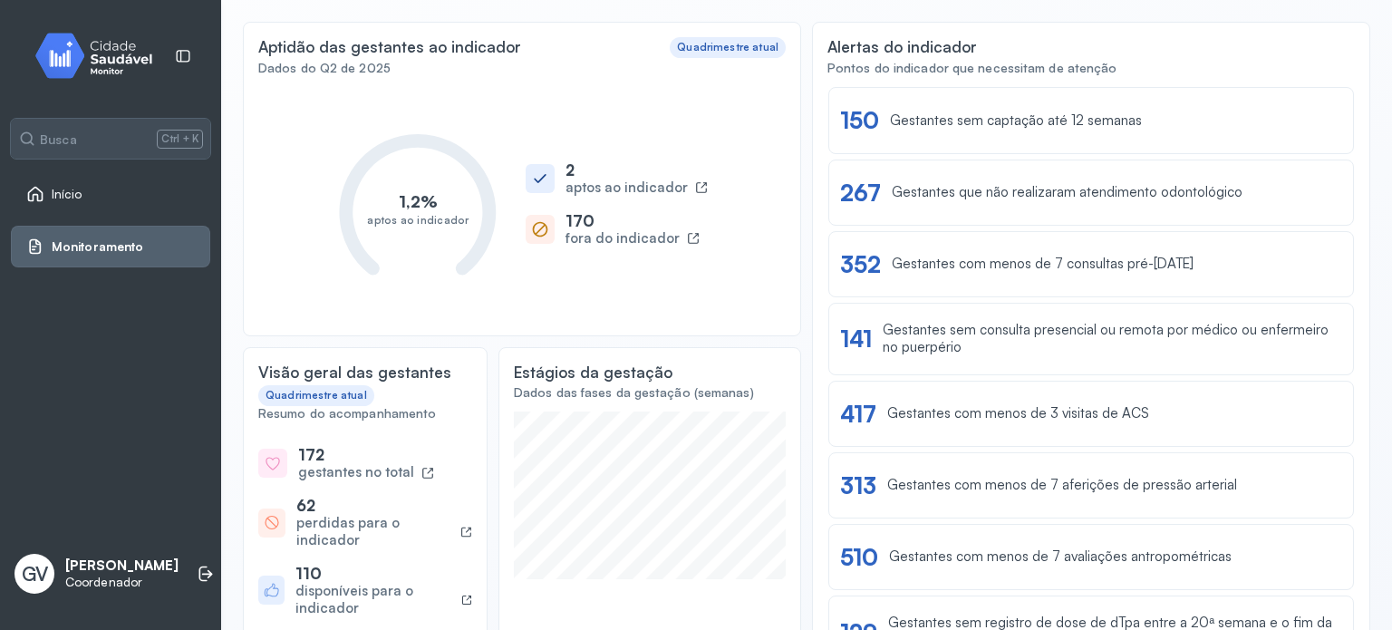
scroll to position [185, 0]
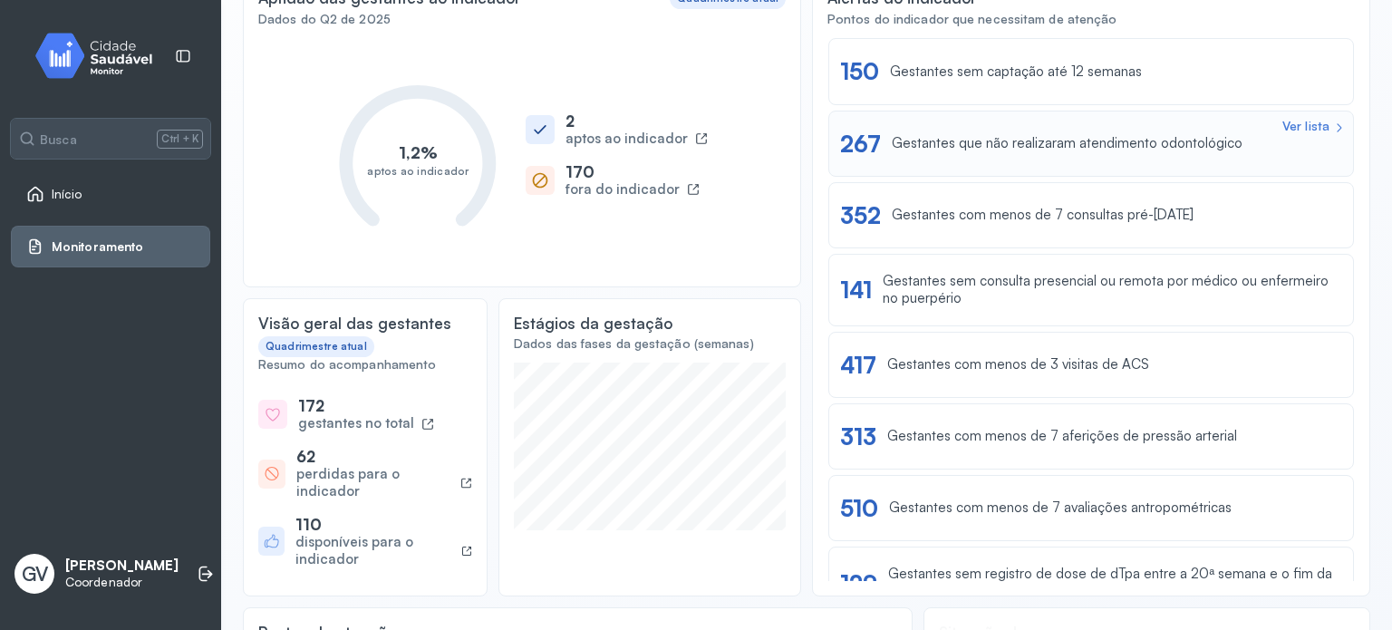
click at [1303, 125] on div "Ver lista" at bounding box center [1306, 126] width 47 height 15
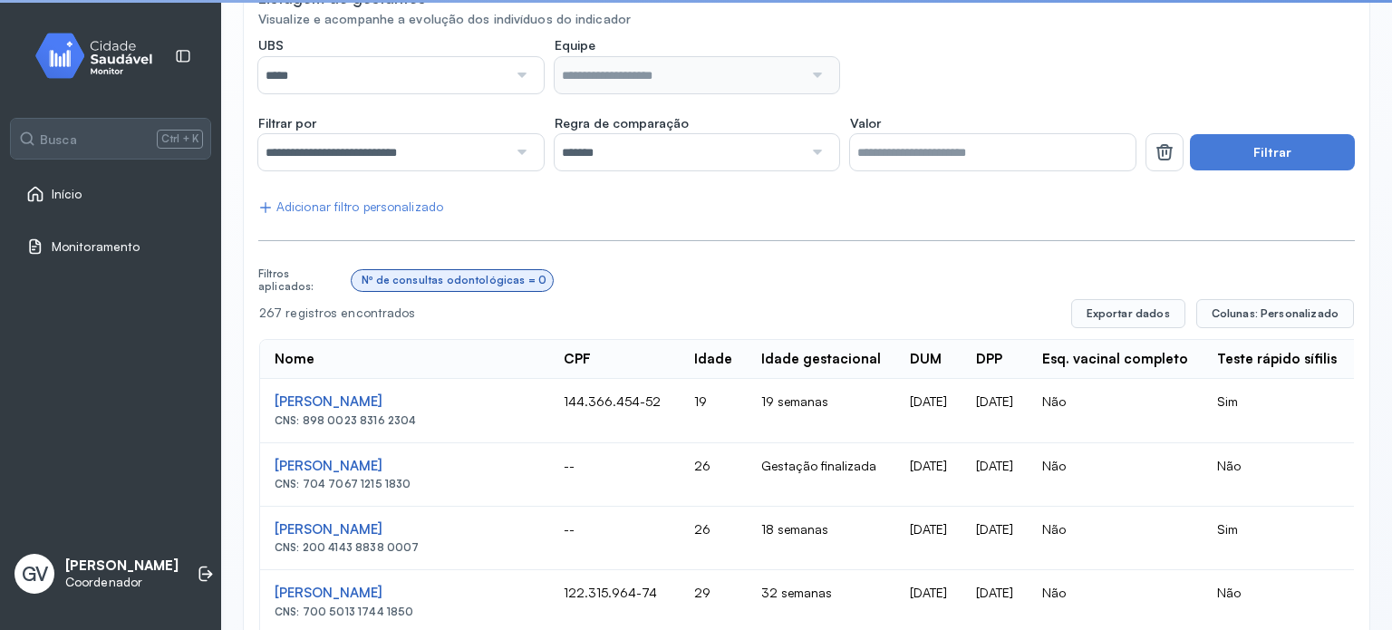
click at [521, 93] on div at bounding box center [520, 75] width 25 height 36
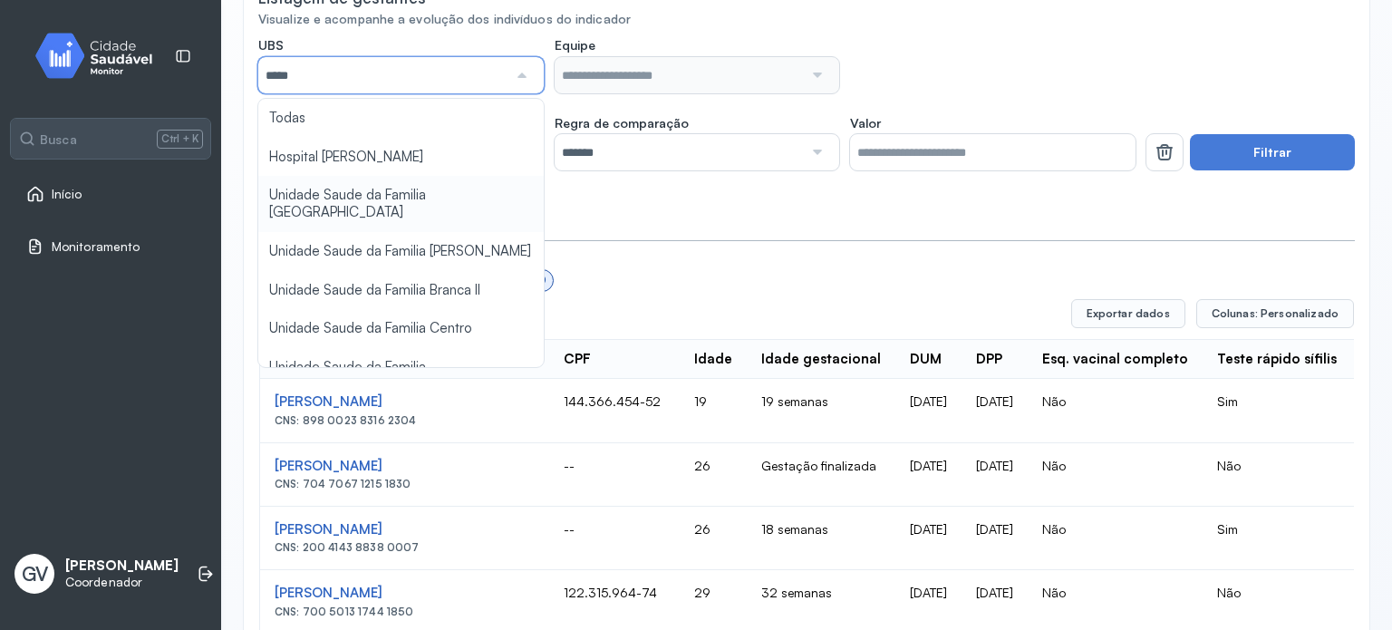
type input "*****"
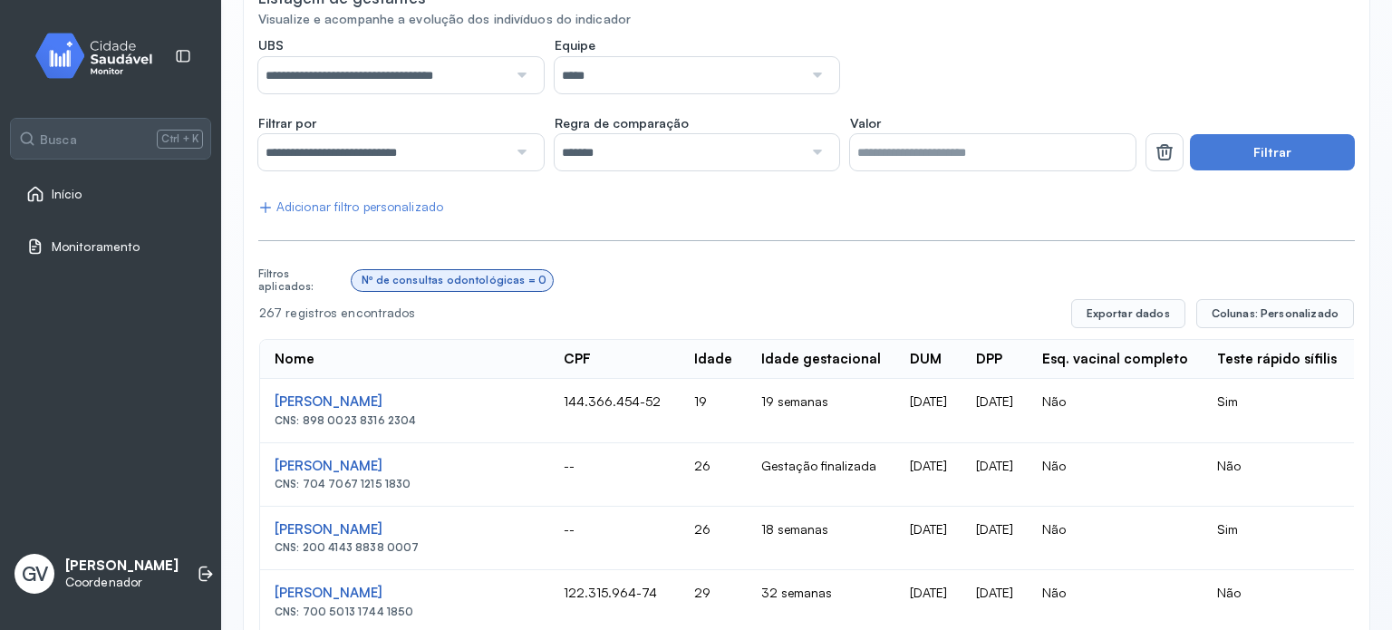
click at [804, 93] on div at bounding box center [815, 75] width 25 height 36
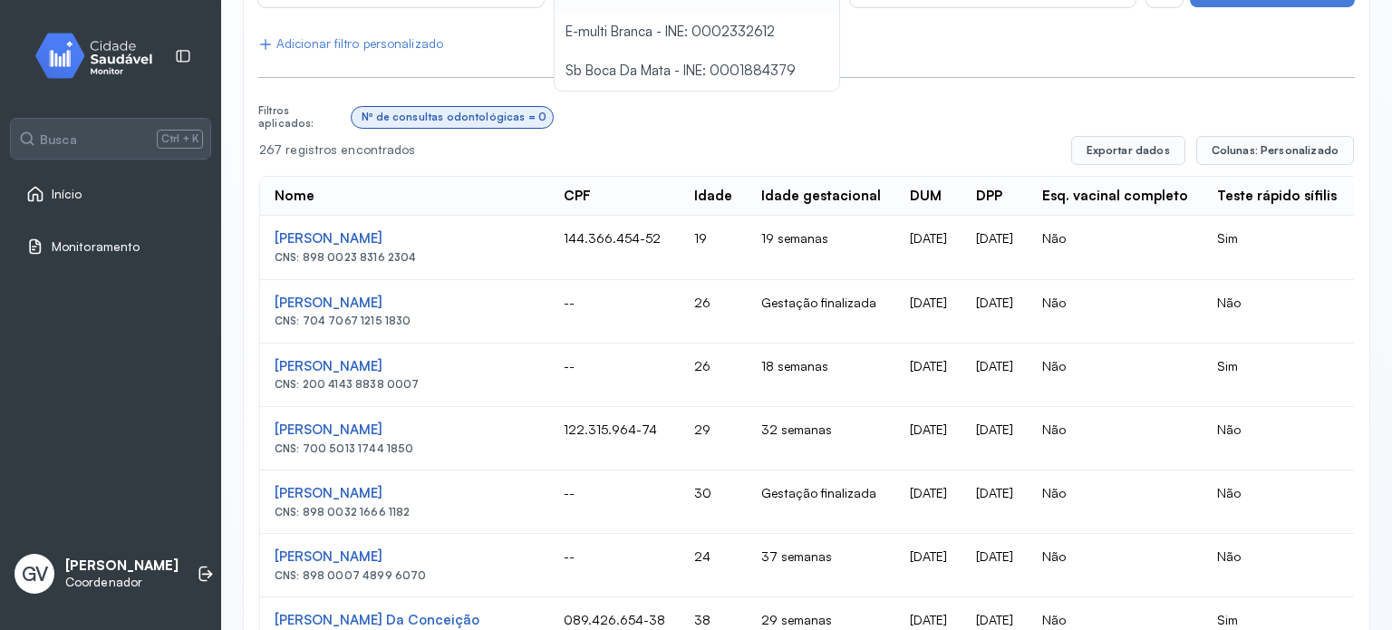
scroll to position [366, 0]
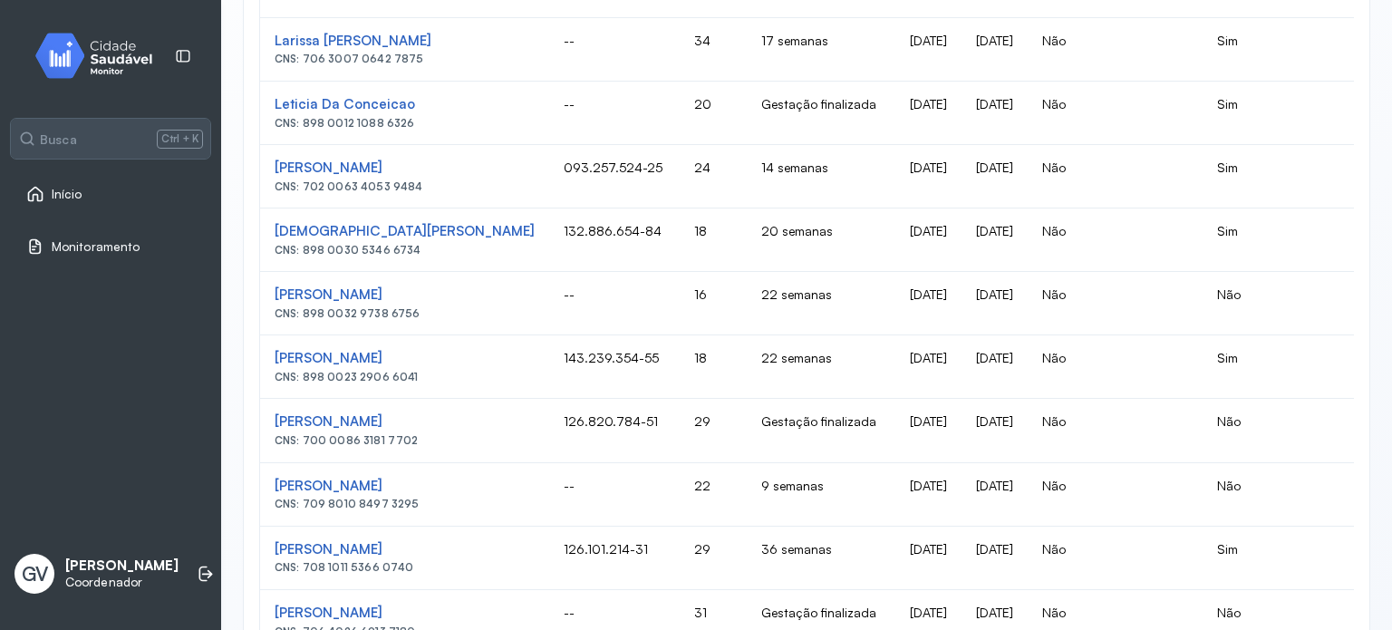
scroll to position [1338, 0]
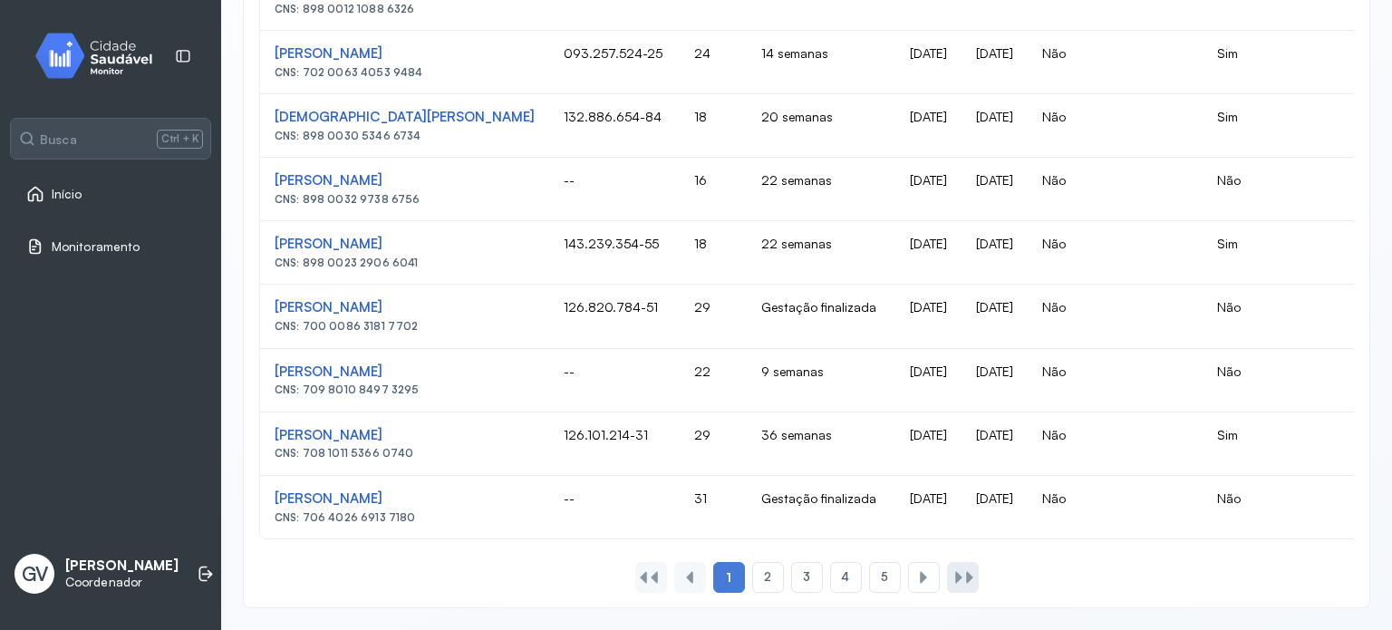
click at [964, 572] on div at bounding box center [970, 577] width 15 height 15
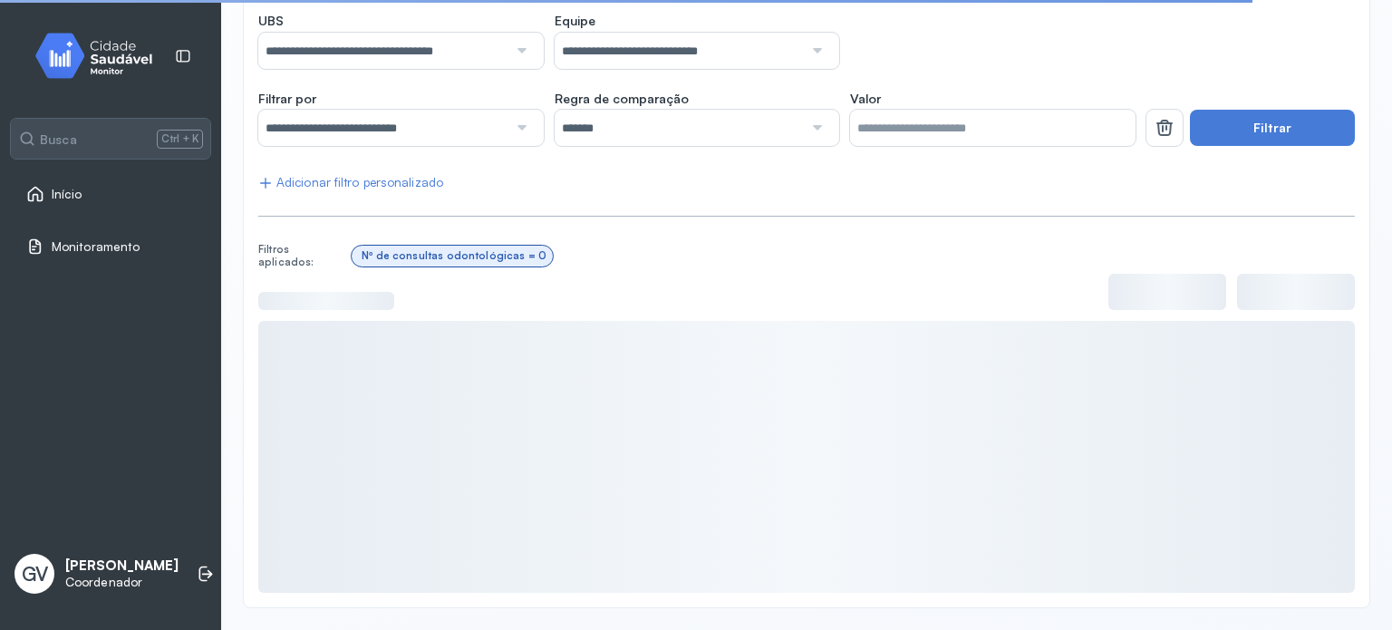
scroll to position [218, 0]
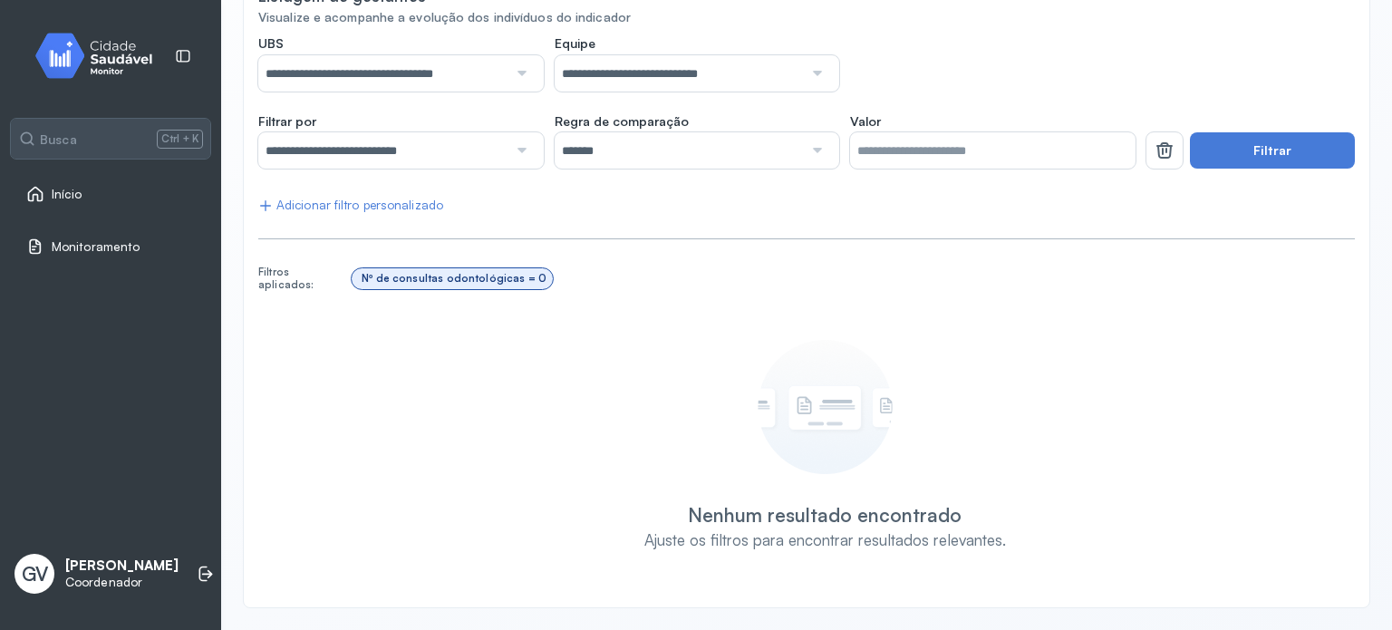
click at [480, 276] on div "Nº de consultas odontológicas = 0" at bounding box center [454, 278] width 185 height 13
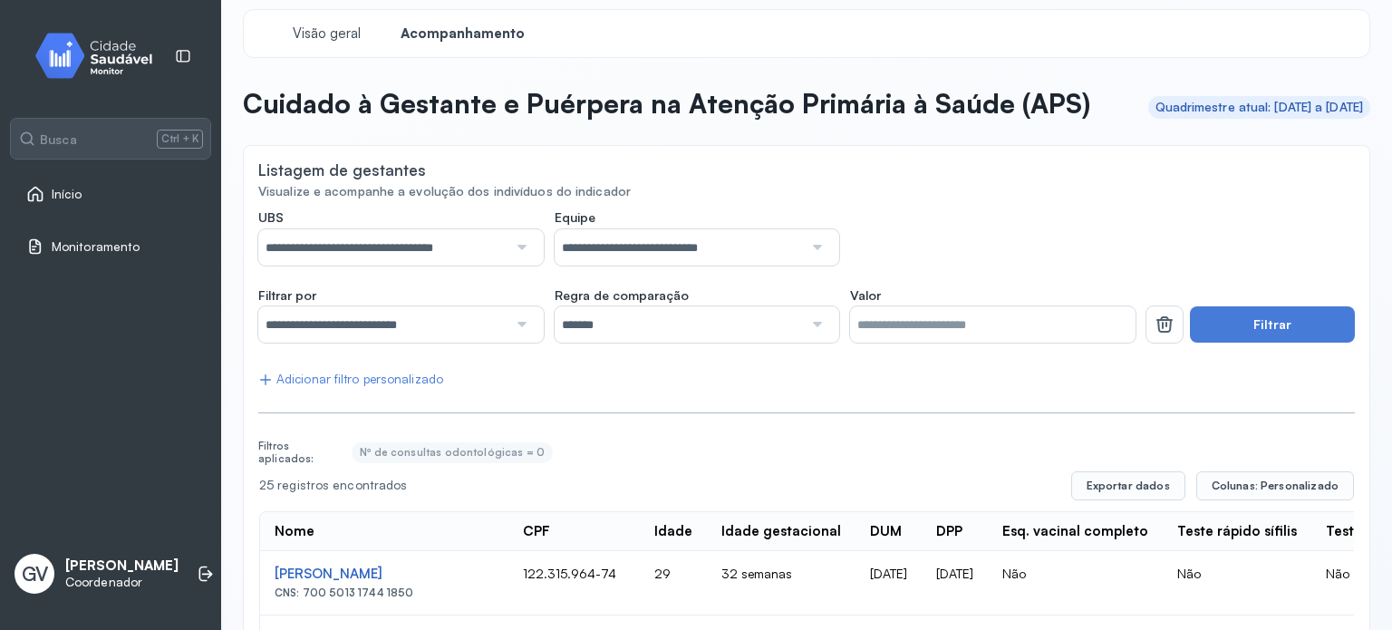
scroll to position [0, 0]
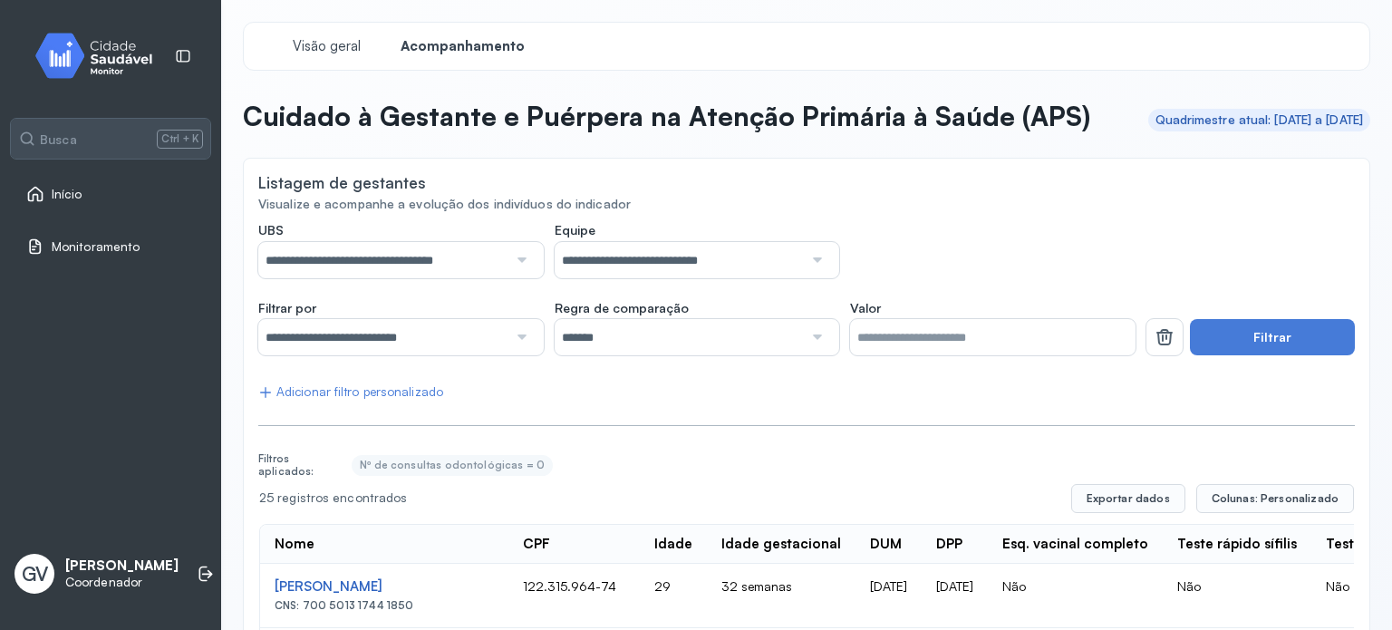
click at [1199, 128] on div "Quadrimestre atual: [DATE] a [DATE]" at bounding box center [1260, 119] width 208 height 15
click at [331, 43] on span "Visão geral" at bounding box center [326, 46] width 77 height 17
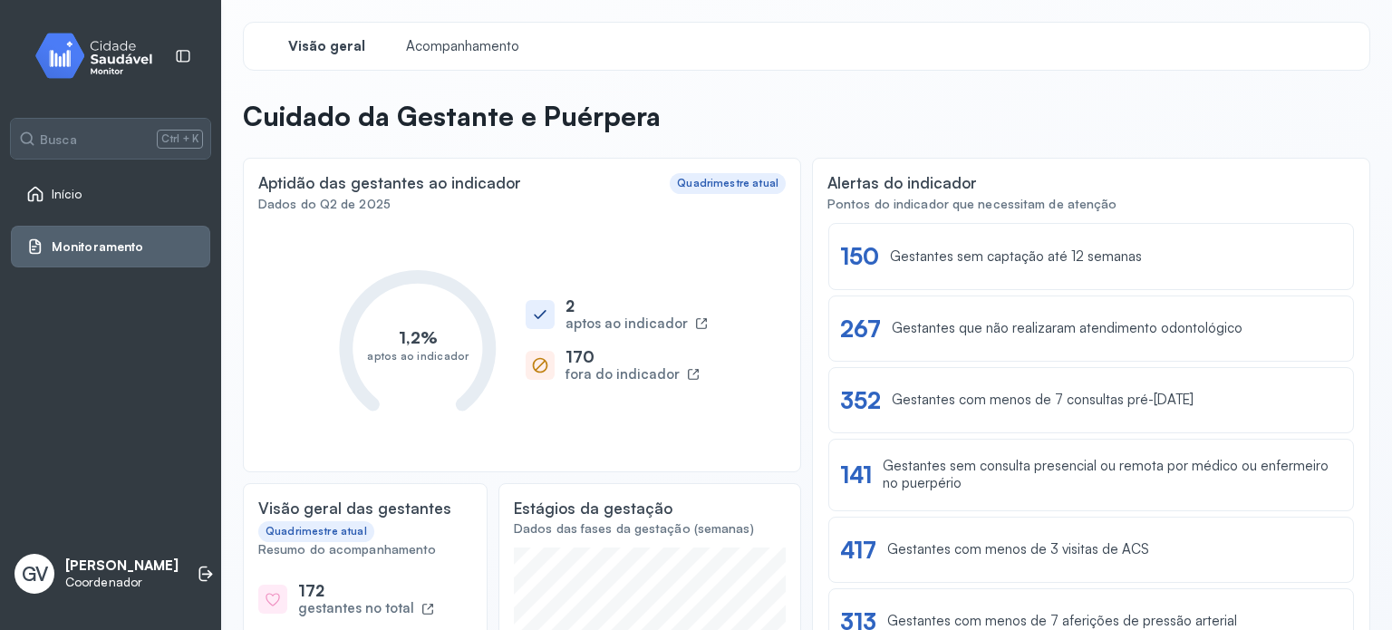
click at [145, 58] on img at bounding box center [100, 55] width 163 height 53
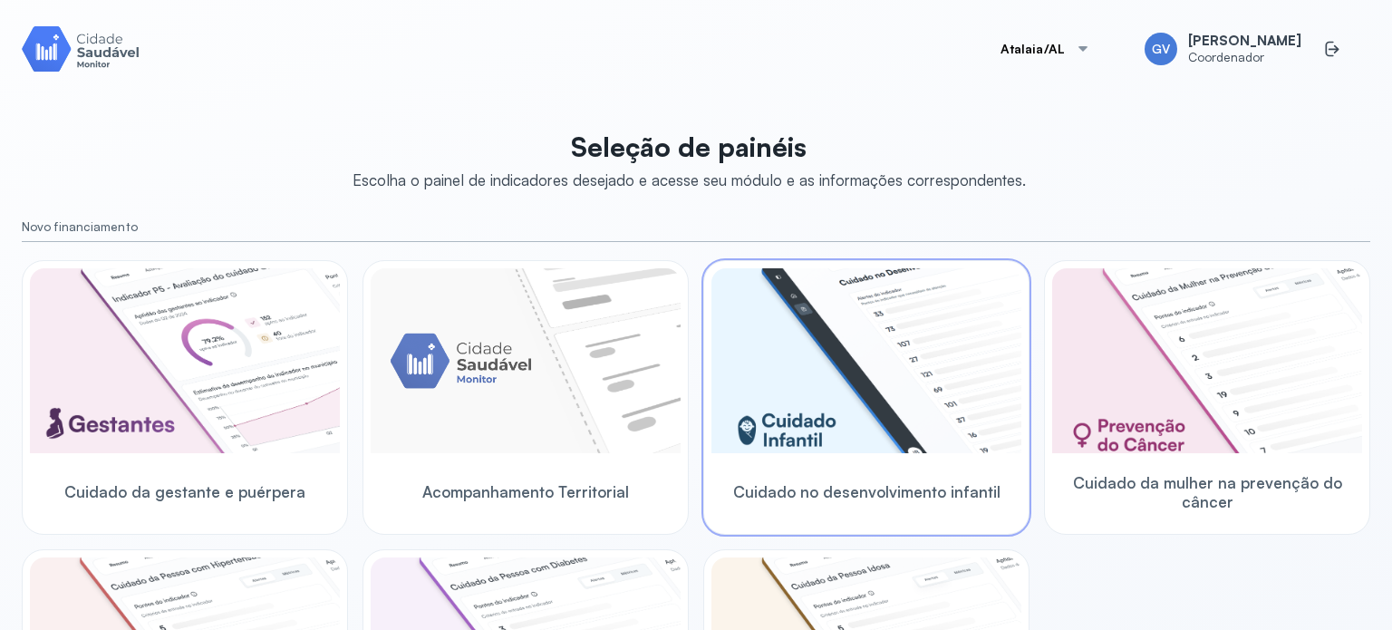
drag, startPoint x: 954, startPoint y: 278, endPoint x: 943, endPoint y: 260, distance: 21.1
click at [943, 260] on div "Novo financiamento Cuidado da gestante e puérpera Acompanhamento Territorial Cu…" at bounding box center [696, 522] width 1349 height 606
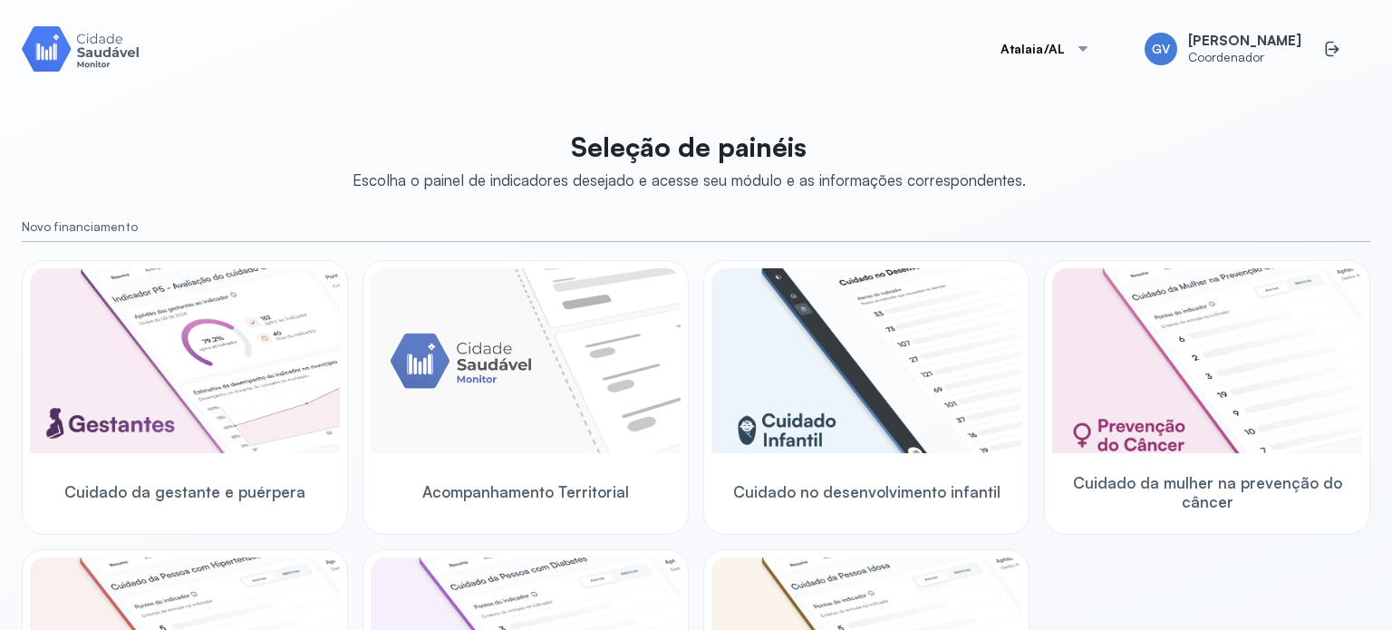
click at [940, 249] on div "Novo financiamento Cuidado da gestante e puérpera Acompanhamento Territorial Cu…" at bounding box center [696, 522] width 1349 height 606
